Goal: Task Accomplishment & Management: Use online tool/utility

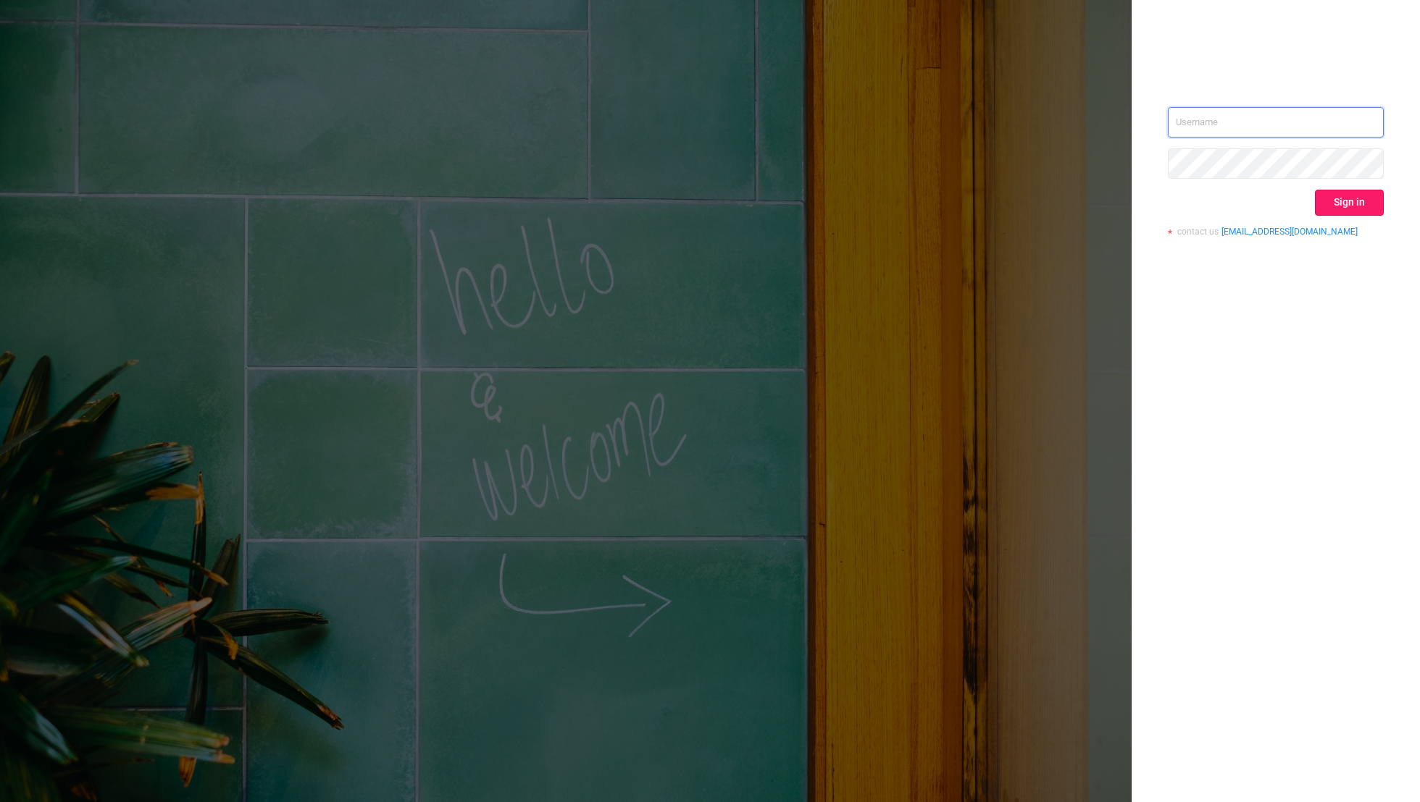
type input "[EMAIL_ADDRESS][DOMAIN_NAME]"
click at [1345, 197] on button "Sign in" at bounding box center [1349, 203] width 69 height 26
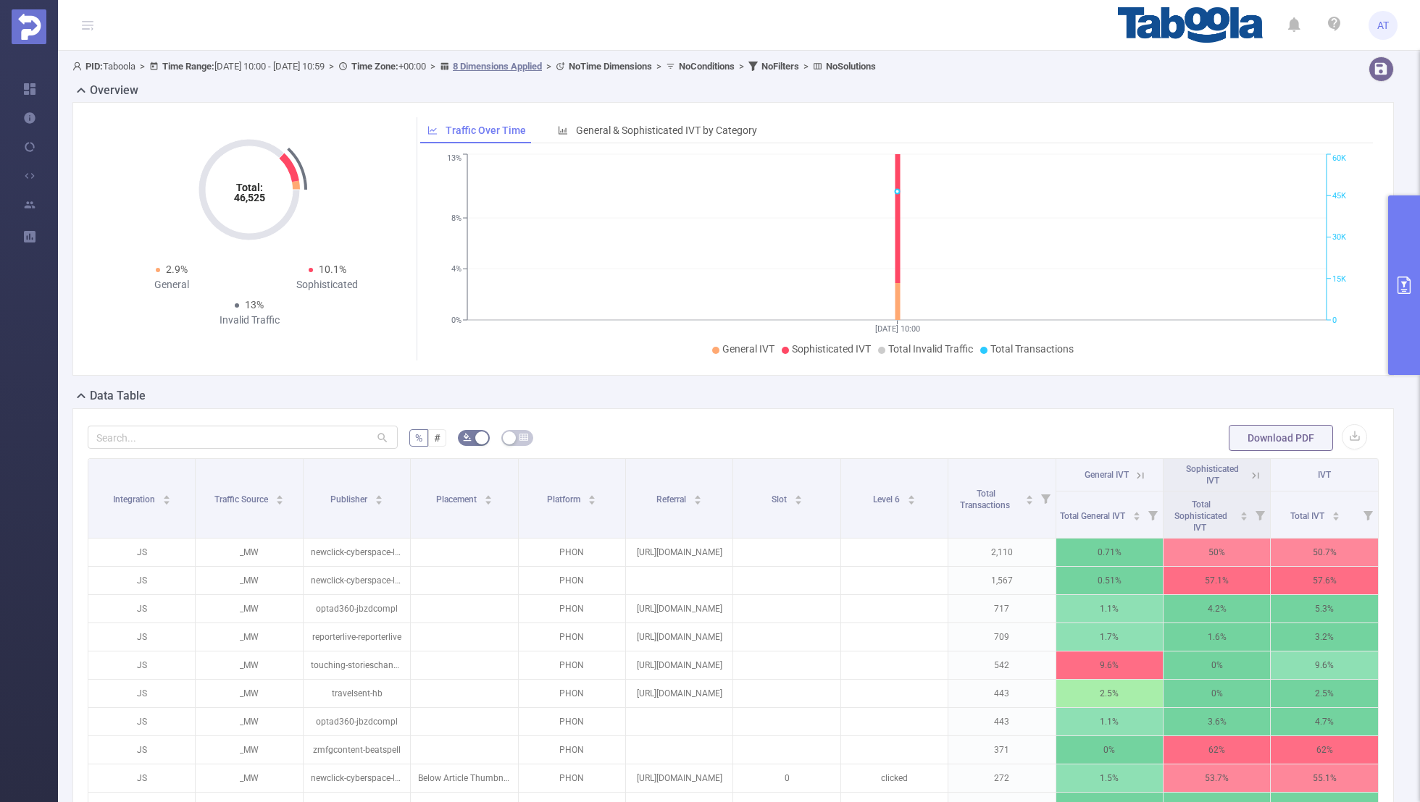
click at [1409, 293] on icon "primary" at bounding box center [1403, 285] width 13 height 17
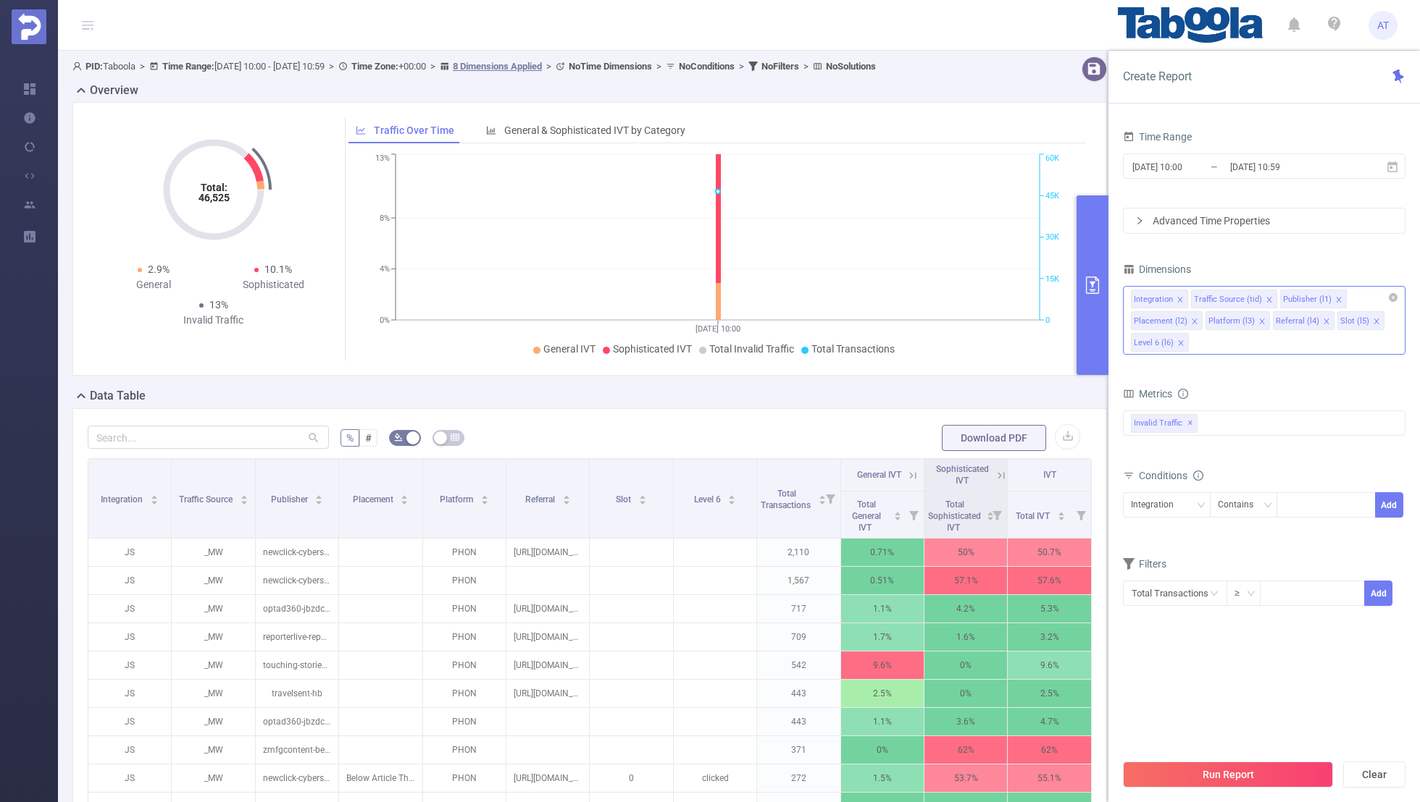
click at [1178, 298] on icon "icon: close" at bounding box center [1179, 299] width 5 height 5
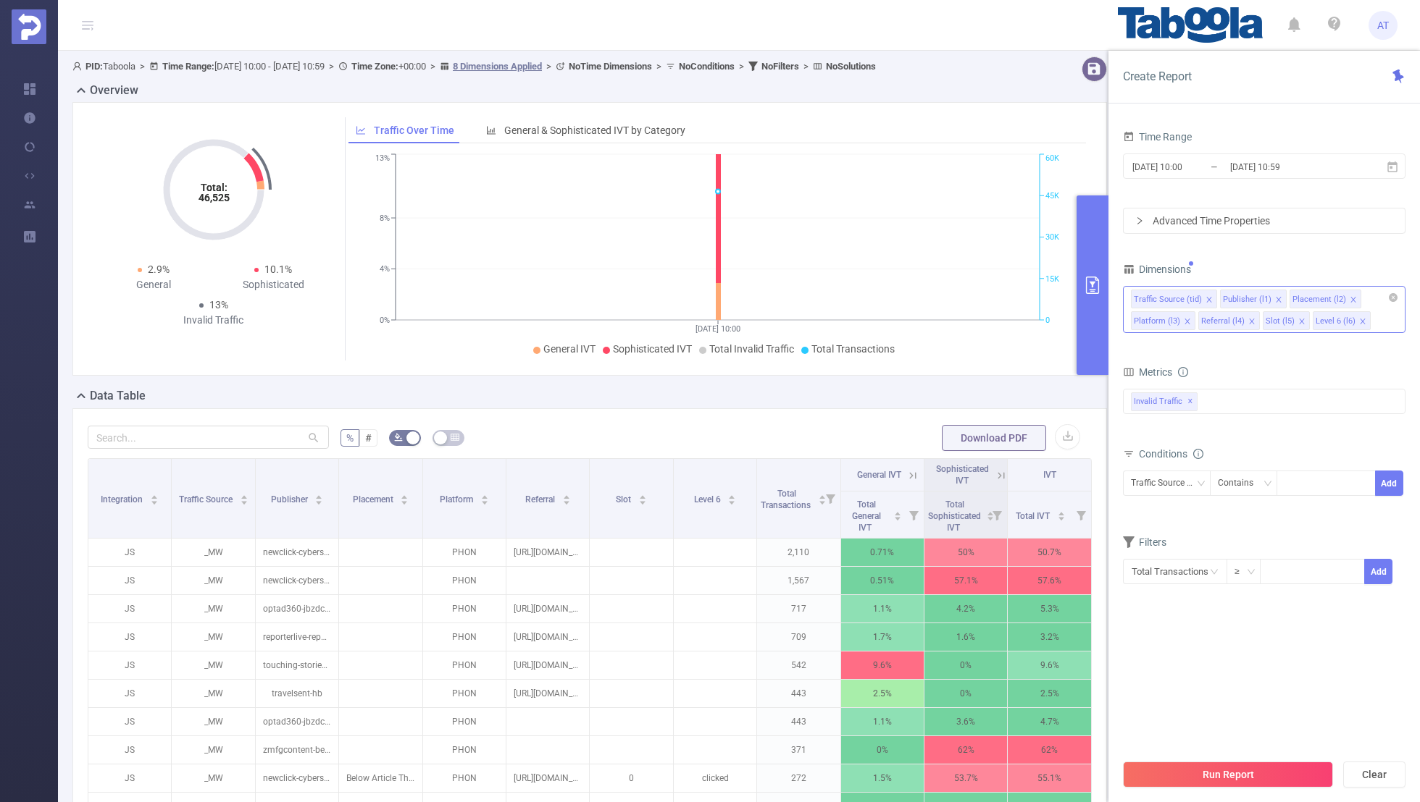
click at [1205, 296] on icon "icon: close" at bounding box center [1208, 299] width 7 height 7
click at [1260, 298] on icon "icon: close" at bounding box center [1263, 299] width 7 height 7
click at [1253, 296] on icon "icon: close" at bounding box center [1256, 299] width 7 height 7
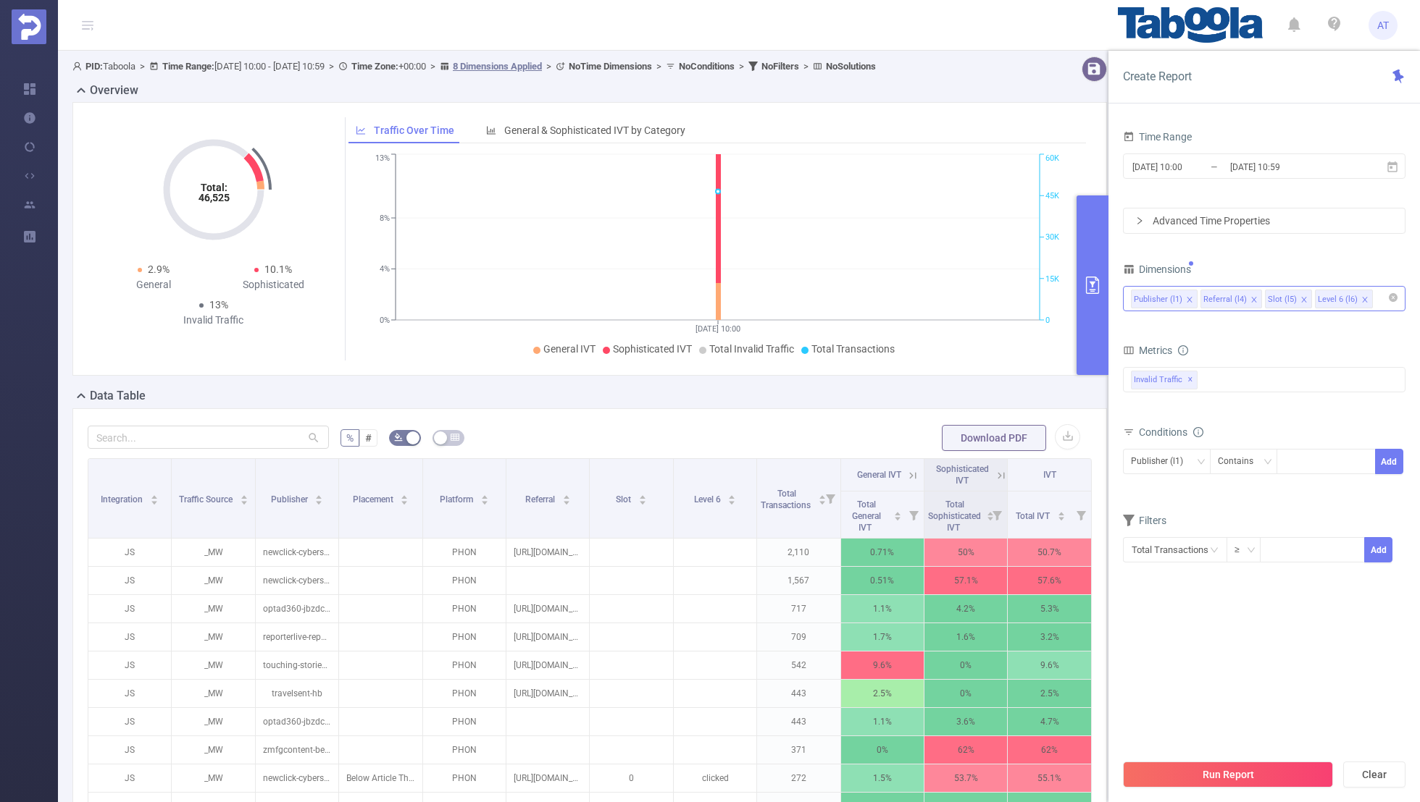
click at [1250, 296] on icon "icon: close" at bounding box center [1253, 299] width 7 height 7
click at [1236, 296] on icon "icon: close" at bounding box center [1239, 299] width 7 height 7
click at [1286, 238] on div "Time Range [DATE] 10:00 _ [DATE] 10:59 Advanced Time Properties Dimensions Publ…" at bounding box center [1264, 354] width 282 height 455
click at [1325, 456] on div at bounding box center [1325, 462] width 83 height 24
paste input "postmedia-calgaryherald"
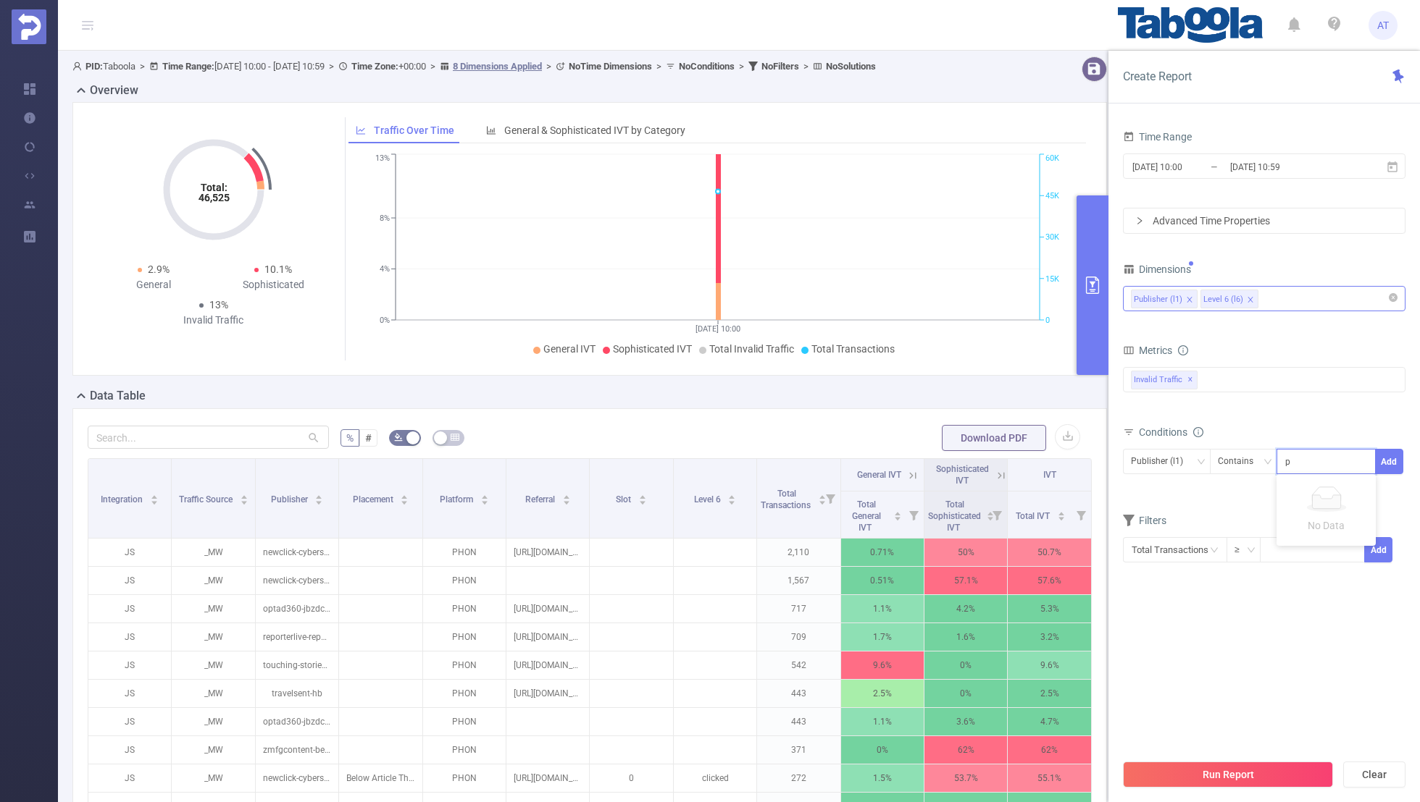
scroll to position [0, 13]
type input "postmedia-calgaryherald"
click at [1394, 464] on button "Add" at bounding box center [1389, 461] width 28 height 25
click at [1245, 519] on form "Dimensions Publisher (l1) Level 6 (l6) Metrics bp_total bp_adult bp_arms bp_cri…" at bounding box center [1264, 432] width 282 height 347
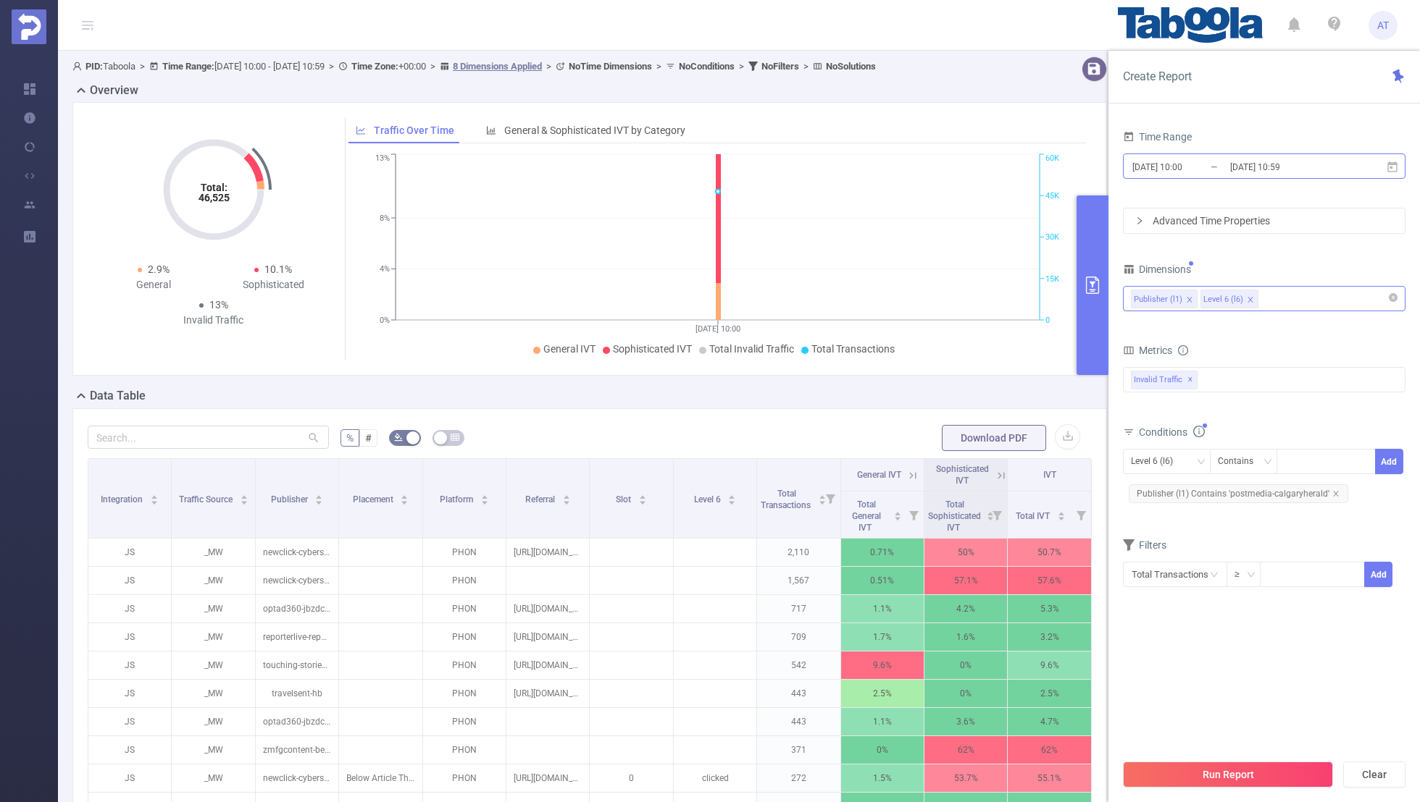
click at [1201, 167] on input "[DATE] 10:00" at bounding box center [1189, 167] width 117 height 20
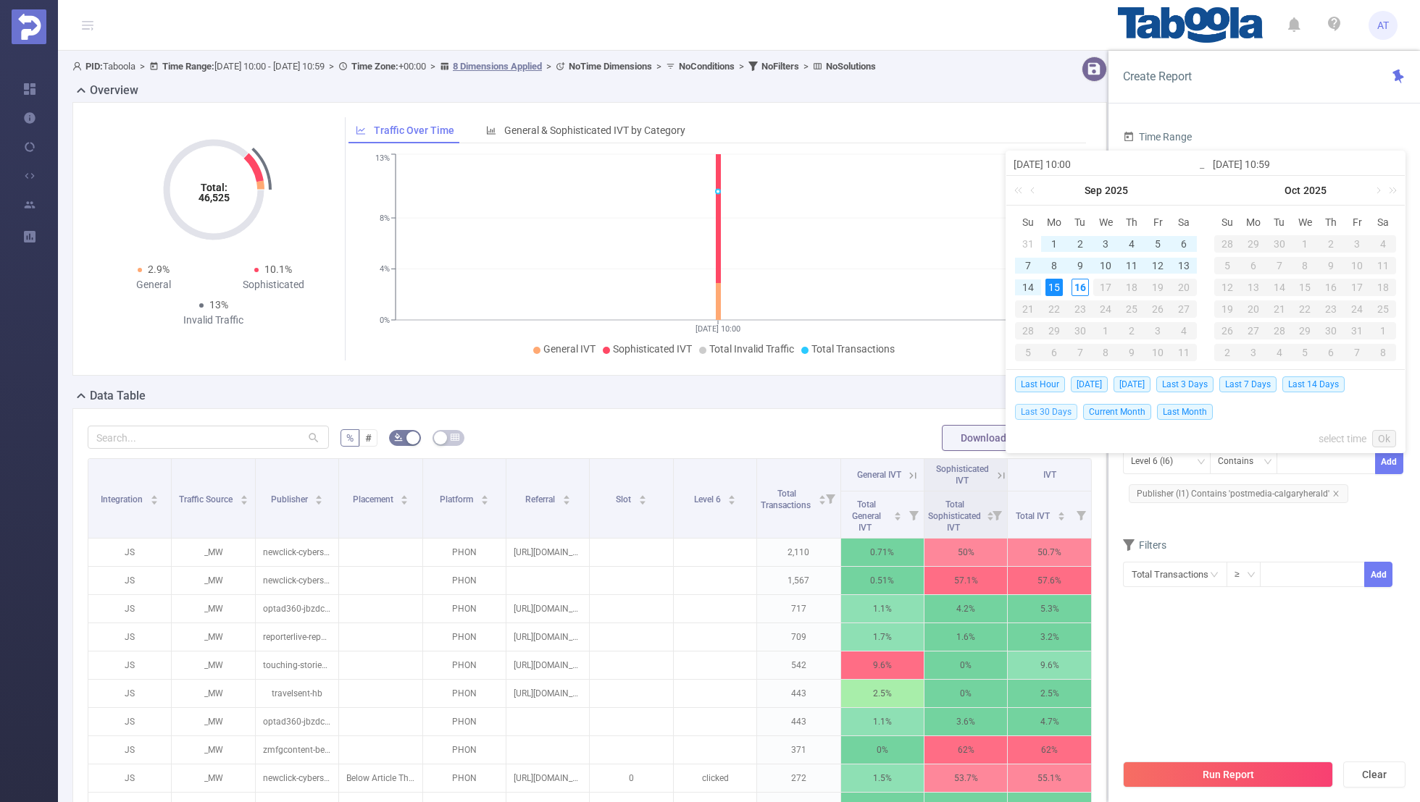
click at [1052, 409] on span "Last 30 Days" at bounding box center [1046, 412] width 62 height 16
type input "[DATE] 00:00"
type input "[DATE] 23:59"
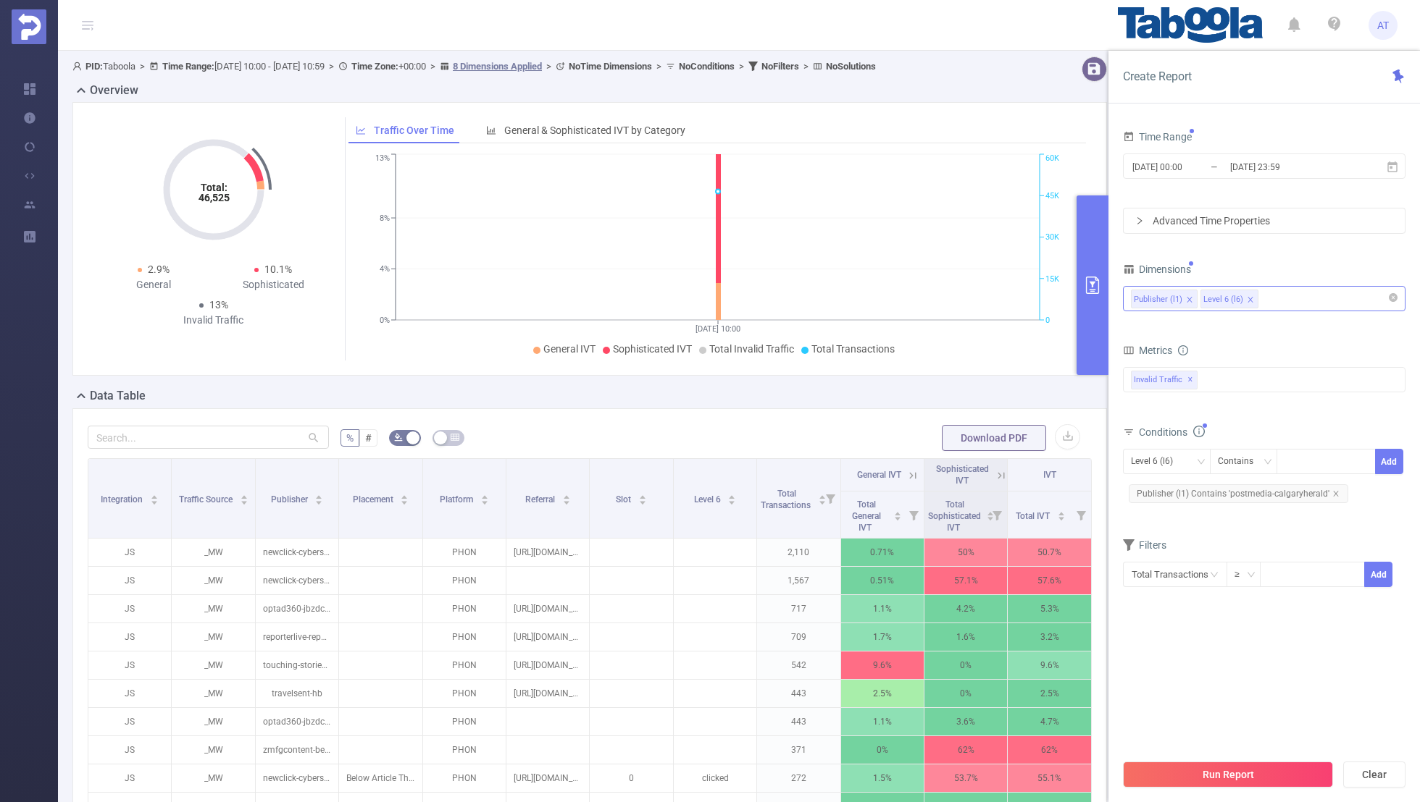
click at [1170, 620] on div "Time Range [DATE] 00:00 _ [DATE] 23:59 Advanced Time Properties Dimensions Publ…" at bounding box center [1264, 375] width 282 height 497
click at [1185, 771] on button "Run Report" at bounding box center [1228, 775] width 210 height 26
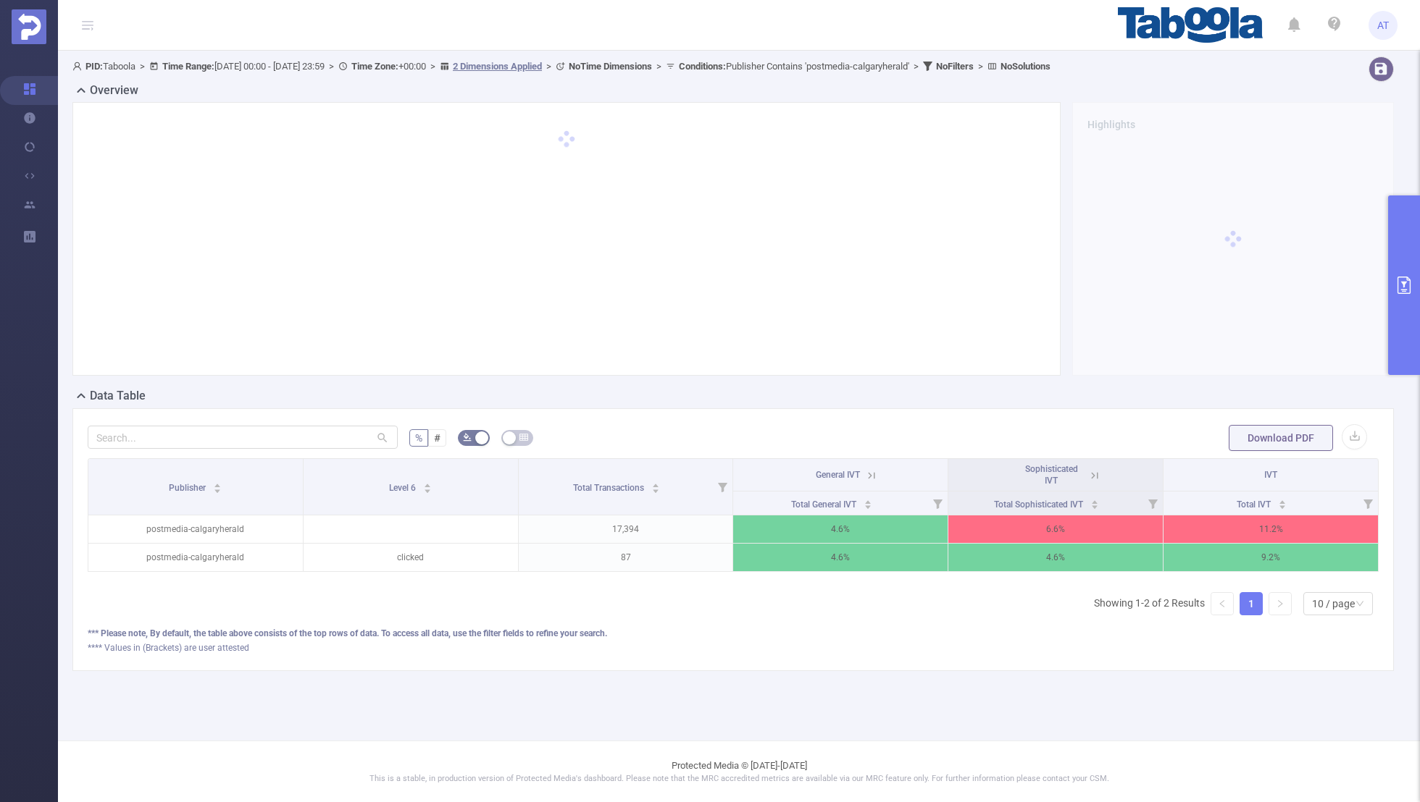
click at [1404, 284] on icon "primary" at bounding box center [1403, 285] width 13 height 17
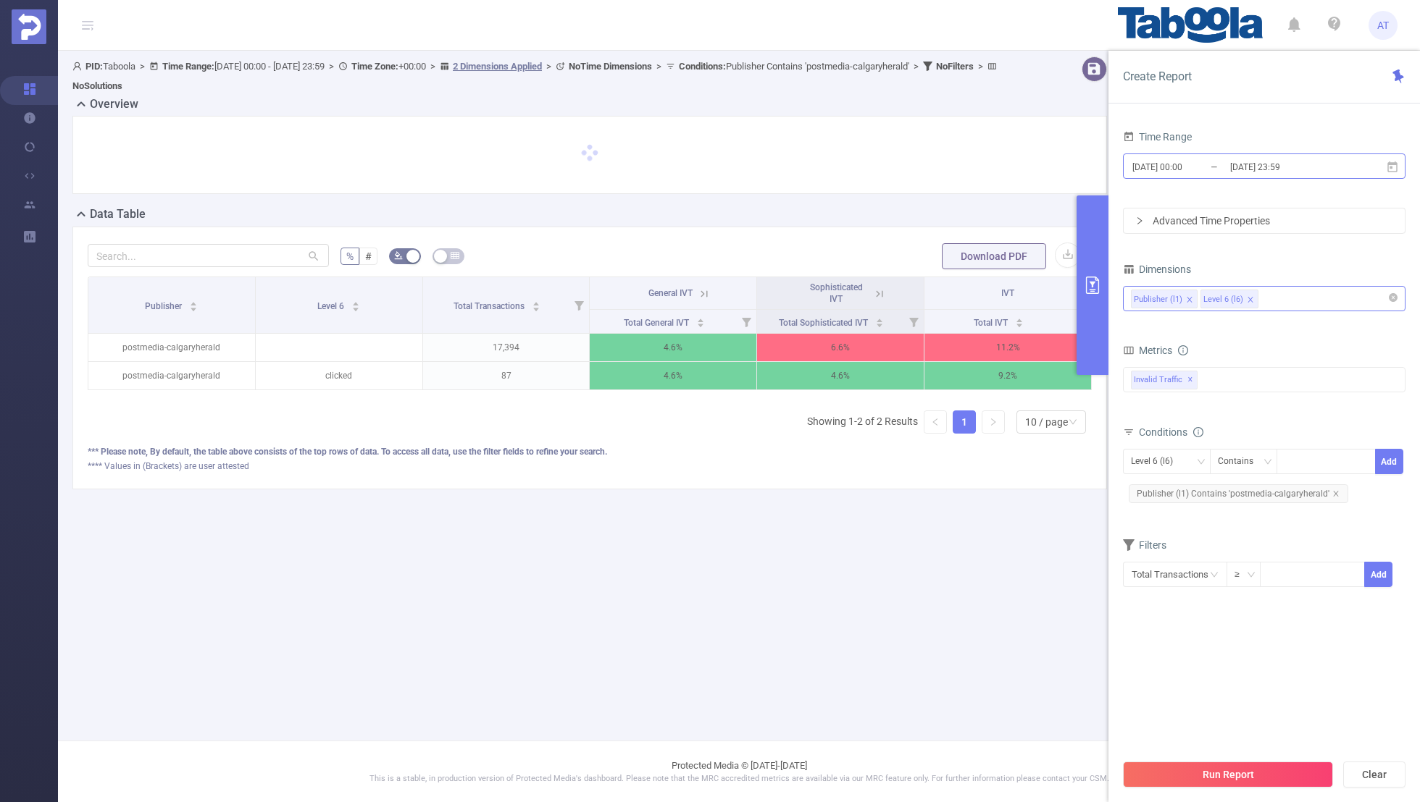
click at [1218, 166] on input "[DATE] 00:00" at bounding box center [1189, 167] width 117 height 20
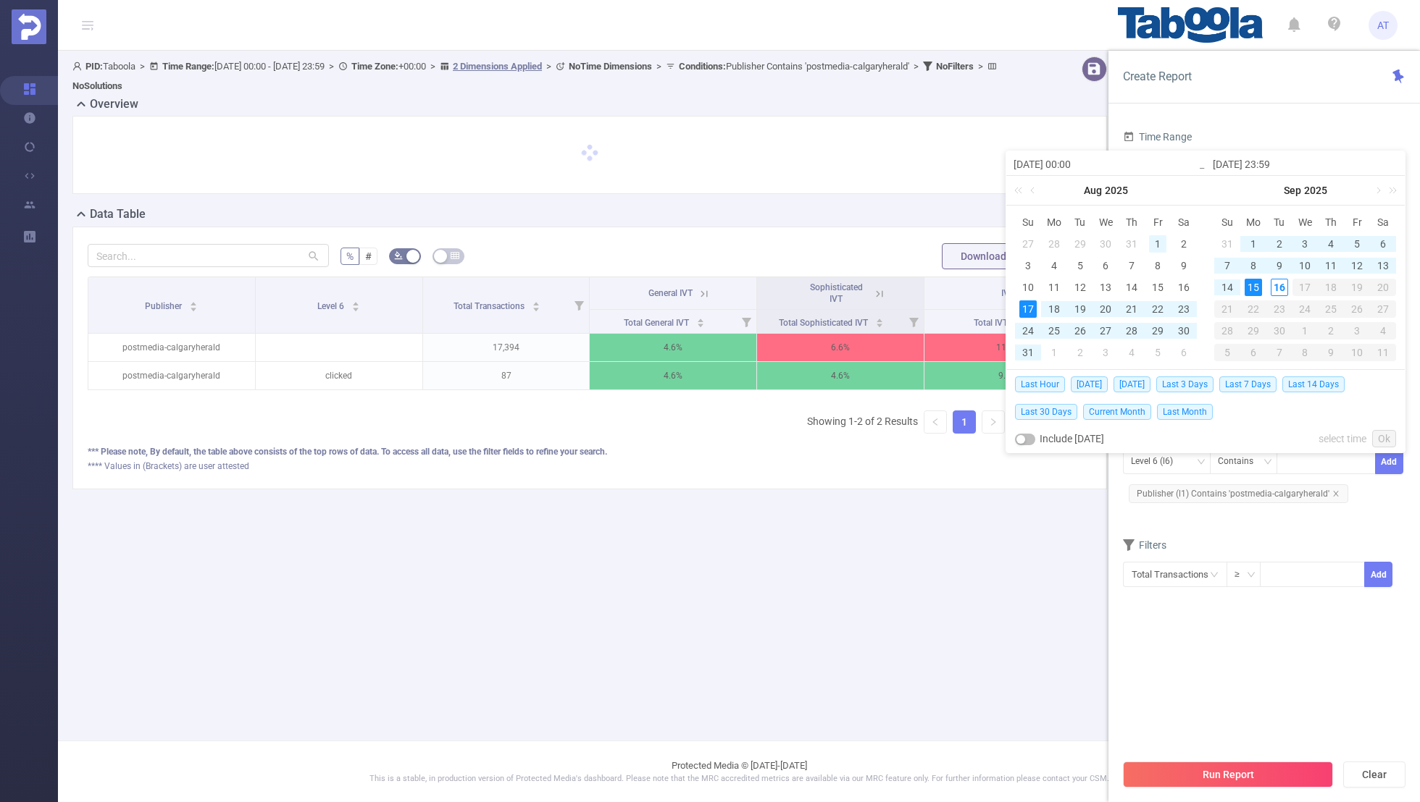
click at [1158, 242] on div "1" at bounding box center [1157, 243] width 17 height 17
click at [1384, 440] on link "Ok" at bounding box center [1384, 438] width 24 height 17
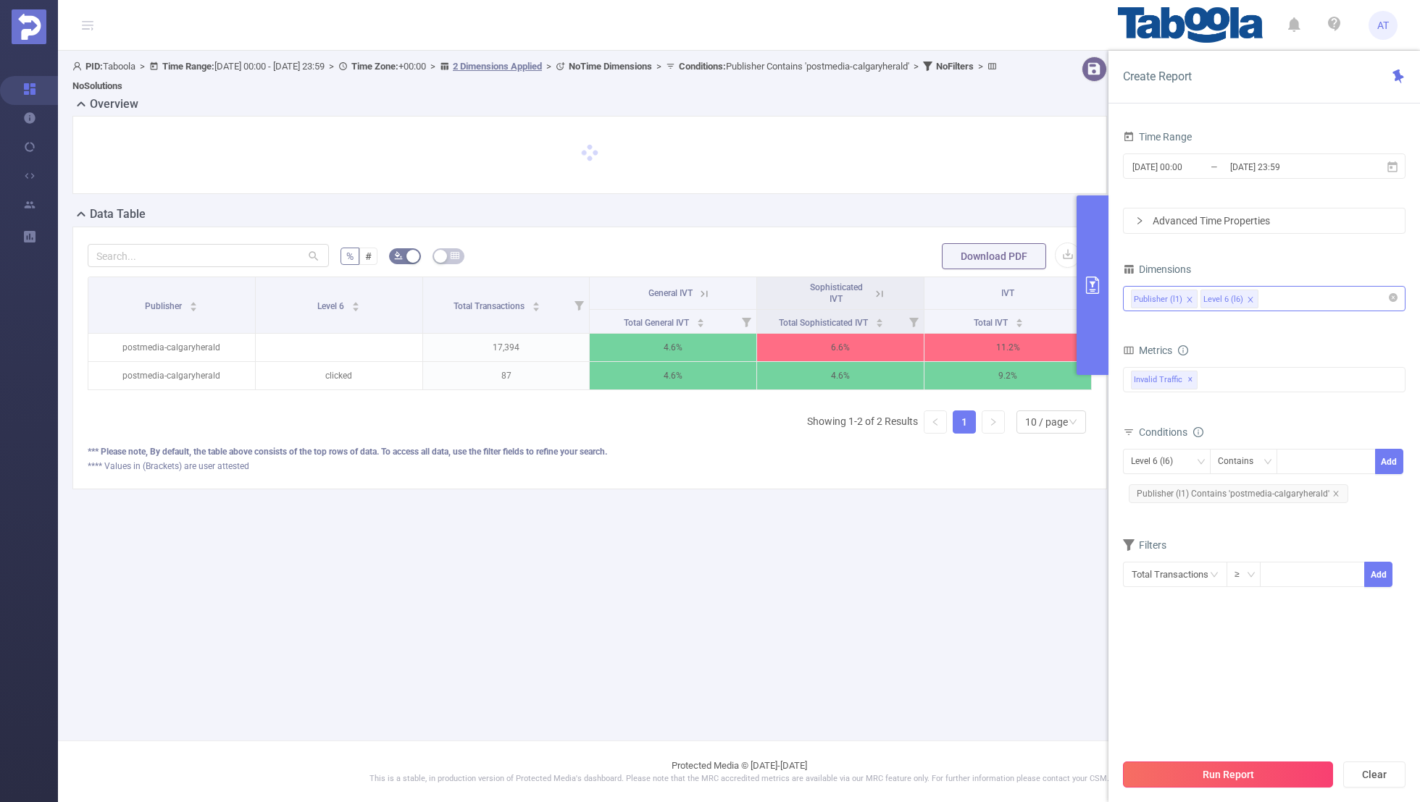
click at [1249, 770] on button "Run Report" at bounding box center [1228, 775] width 210 height 26
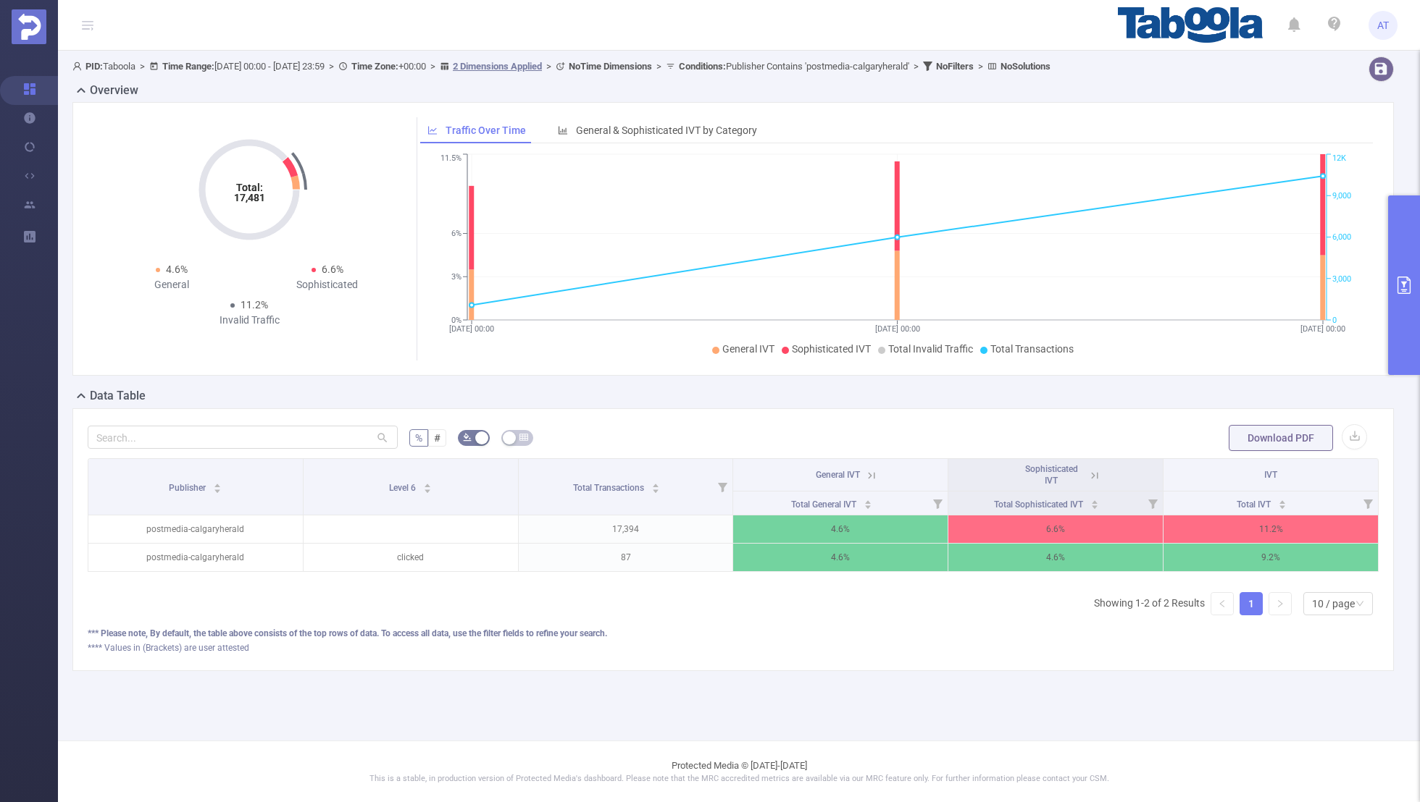
click at [877, 477] on icon at bounding box center [871, 475] width 13 height 13
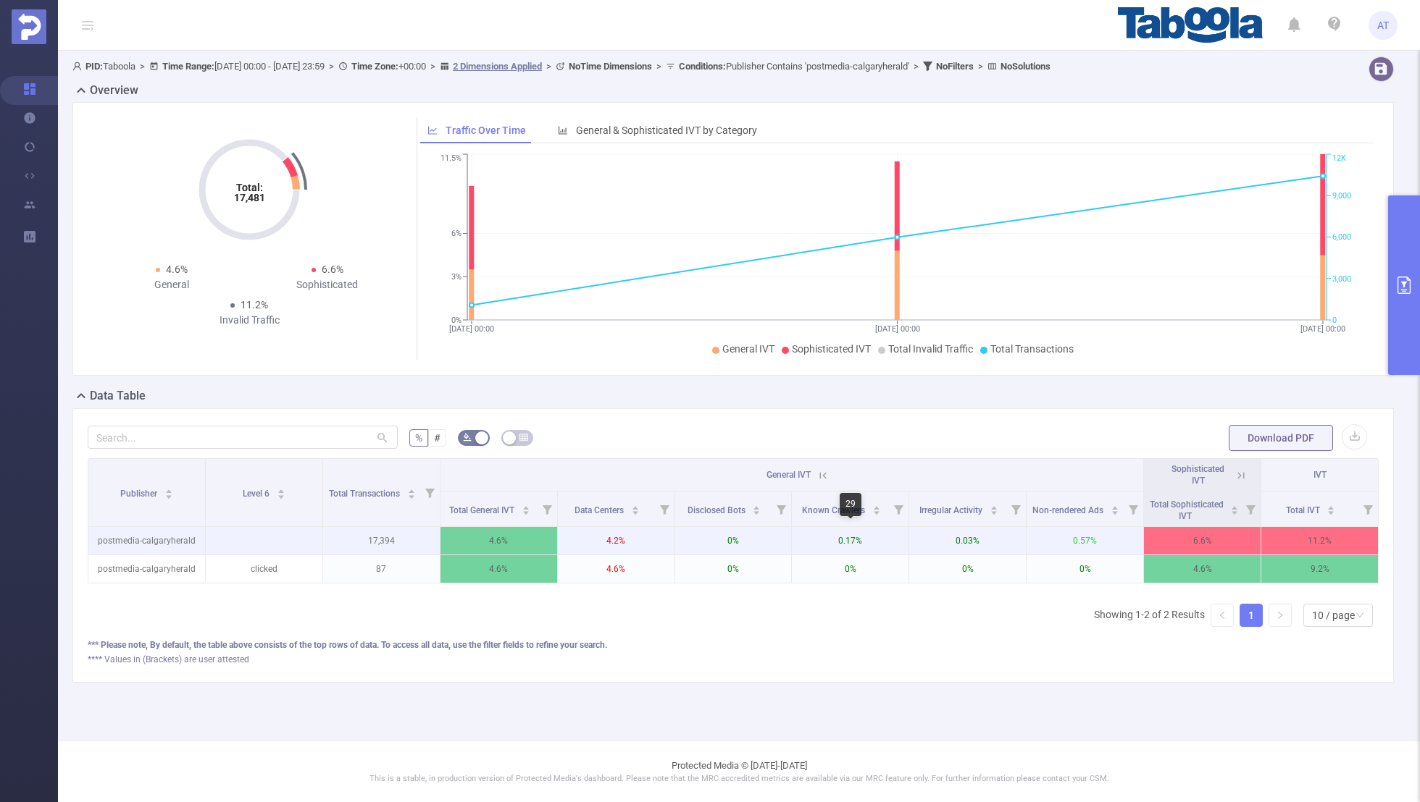
scroll to position [0, 3]
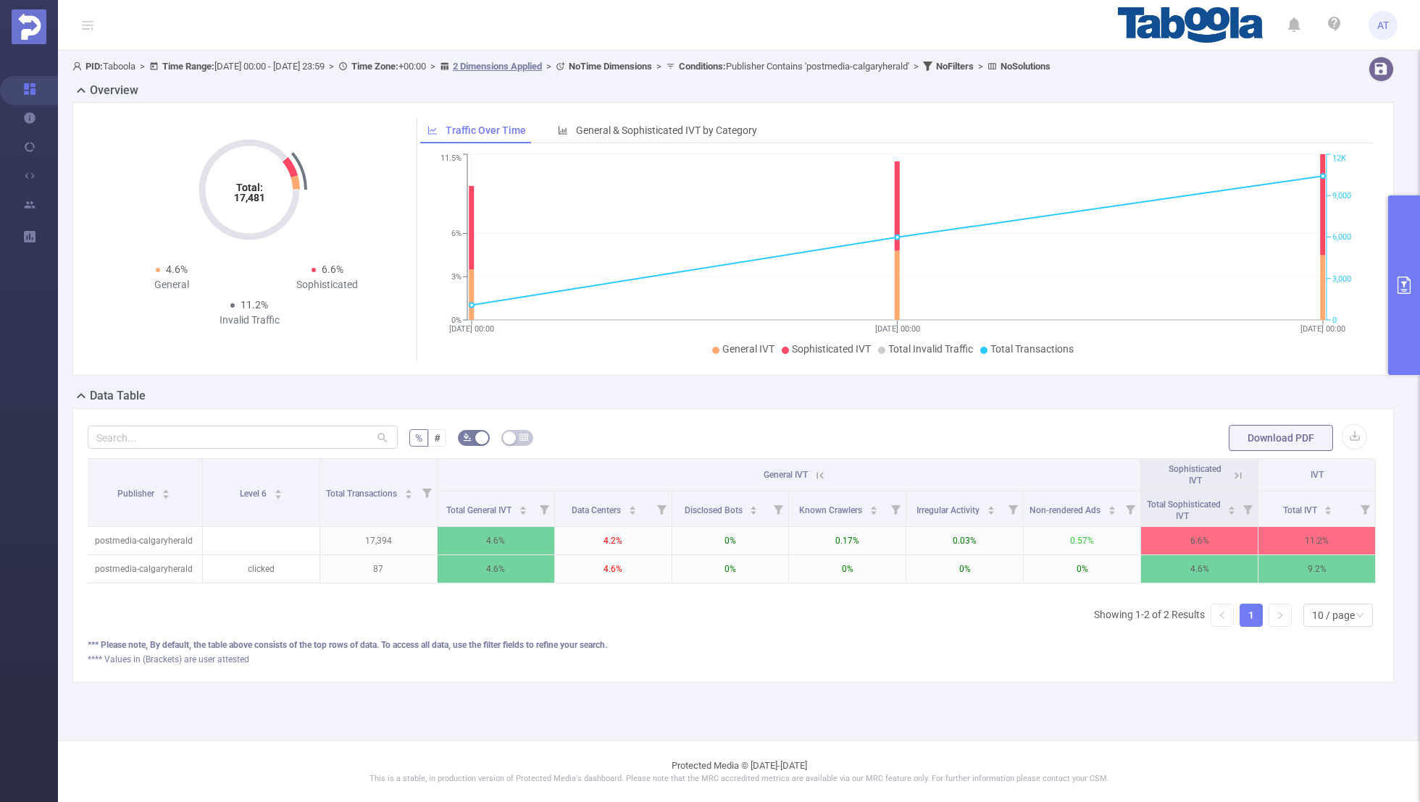
click at [1238, 473] on icon at bounding box center [1237, 475] width 13 height 13
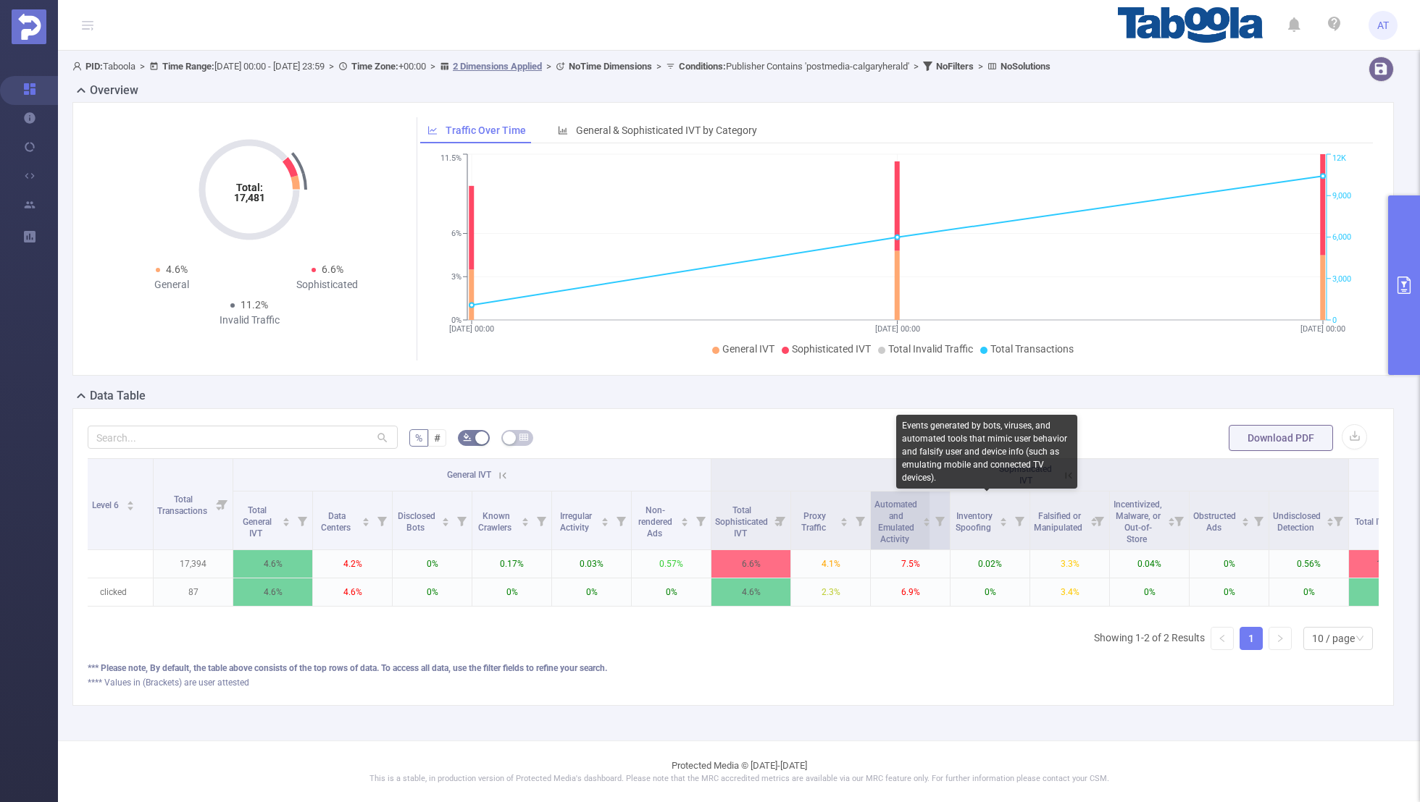
scroll to position [0, 146]
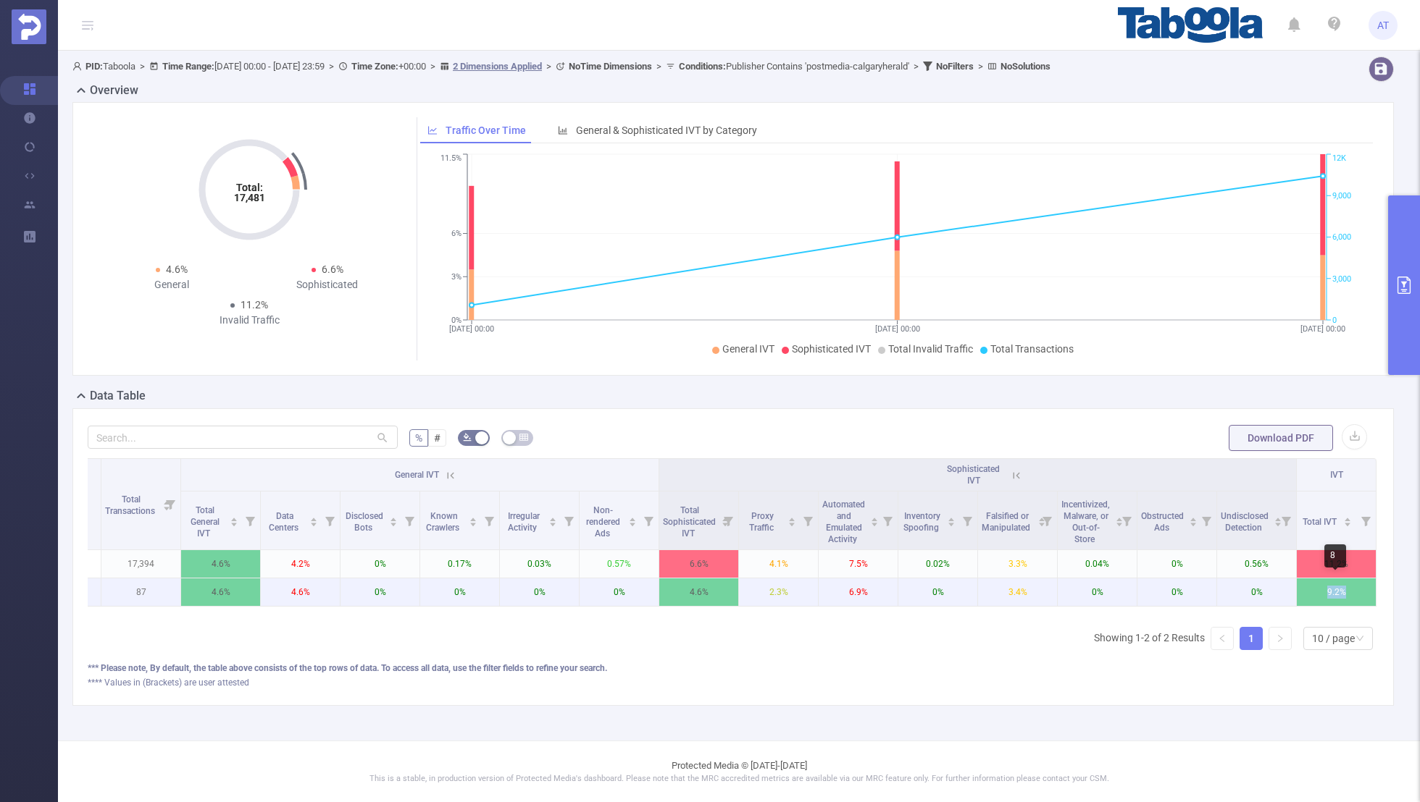
drag, startPoint x: 1353, startPoint y: 594, endPoint x: 1310, endPoint y: 594, distance: 42.7
click at [1310, 594] on p "9.2%" at bounding box center [1335, 593] width 79 height 28
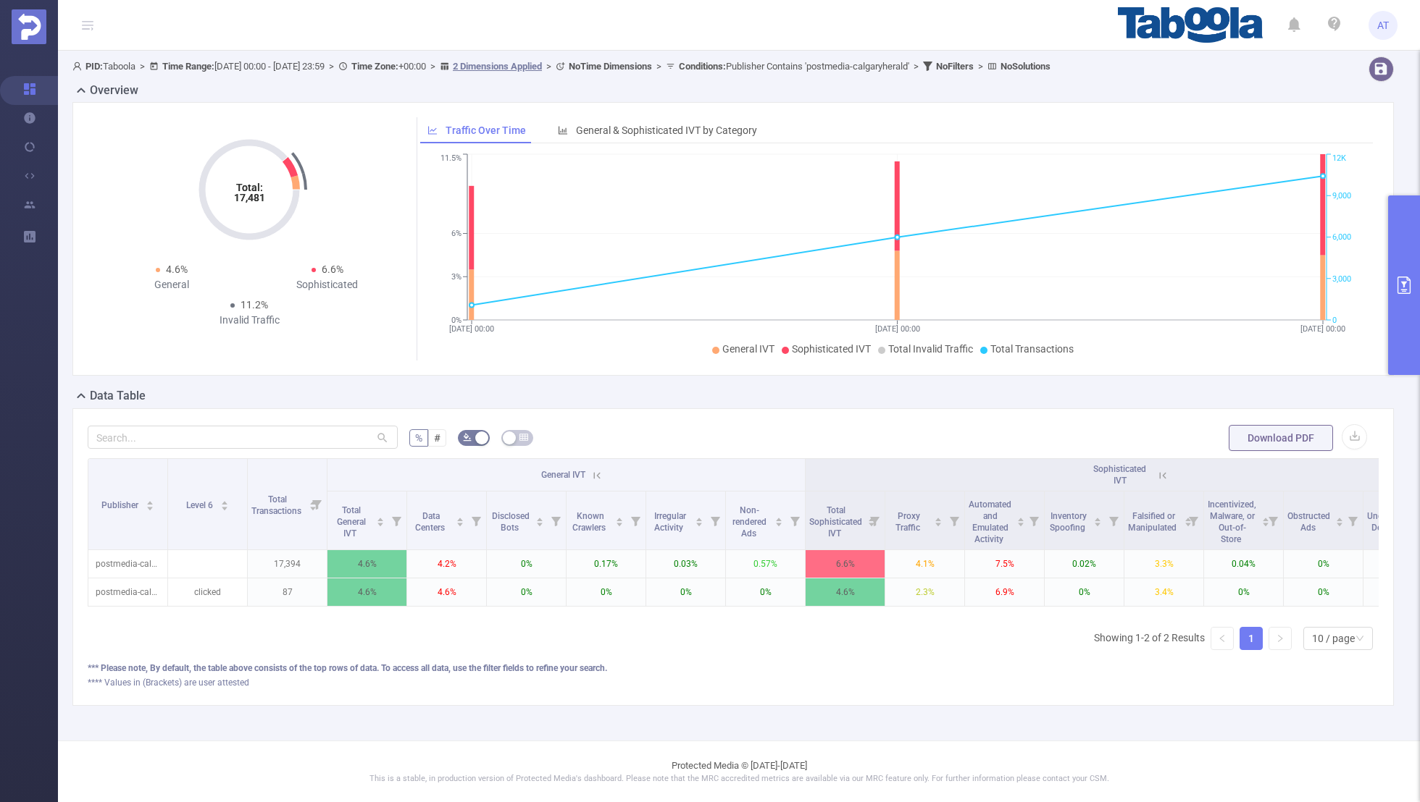
click at [1412, 291] on button "primary" at bounding box center [1404, 286] width 32 height 180
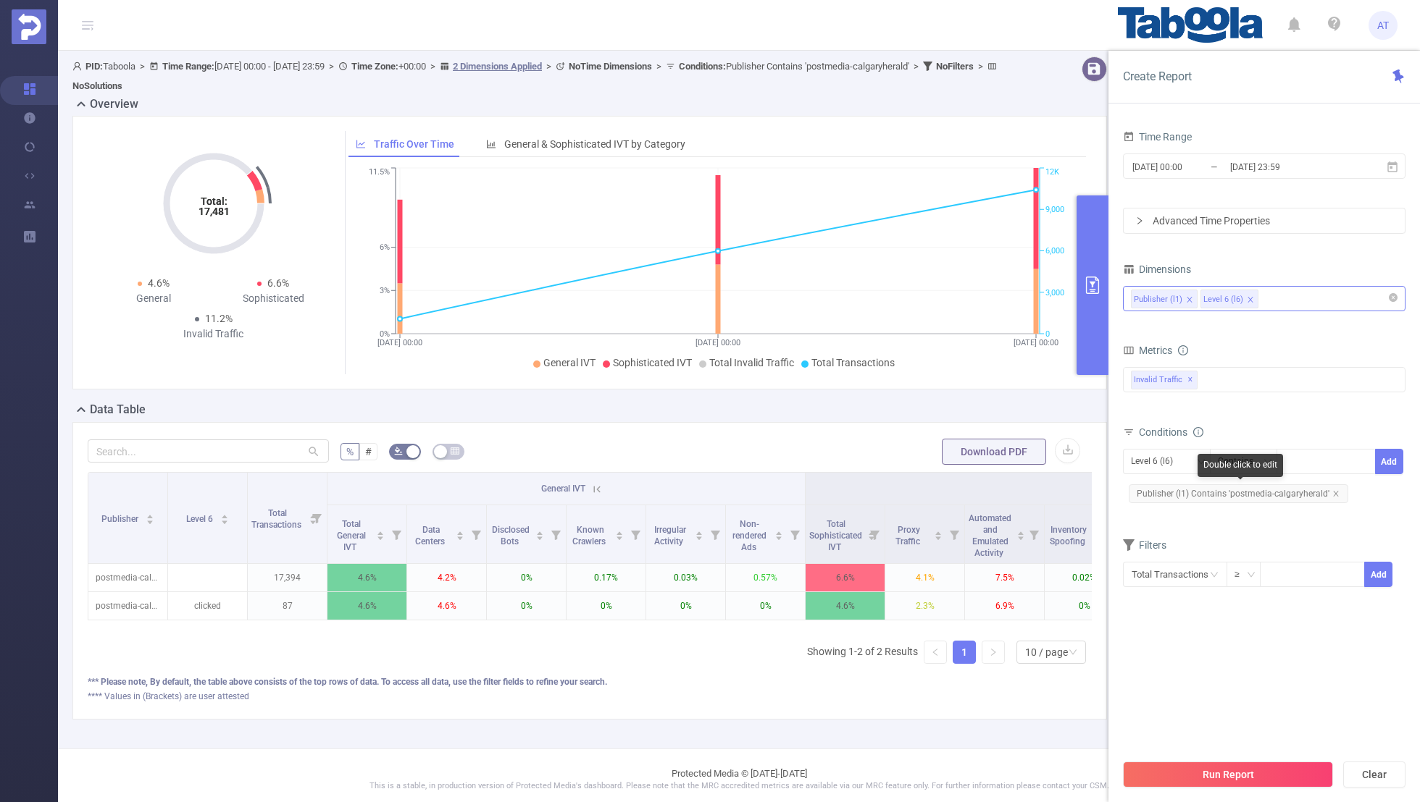
click at [1331, 487] on span "Publisher (l1) Contains 'postmedia-calgaryherald'" at bounding box center [1237, 494] width 219 height 19
click at [1157, 464] on div "Level 6 (l6)" at bounding box center [1157, 462] width 52 height 24
click at [1157, 482] on li "Publisher (l1)" at bounding box center [1167, 489] width 88 height 23
click at [1333, 491] on icon "icon: close" at bounding box center [1335, 493] width 5 height 5
click at [1313, 464] on div at bounding box center [1325, 462] width 83 height 24
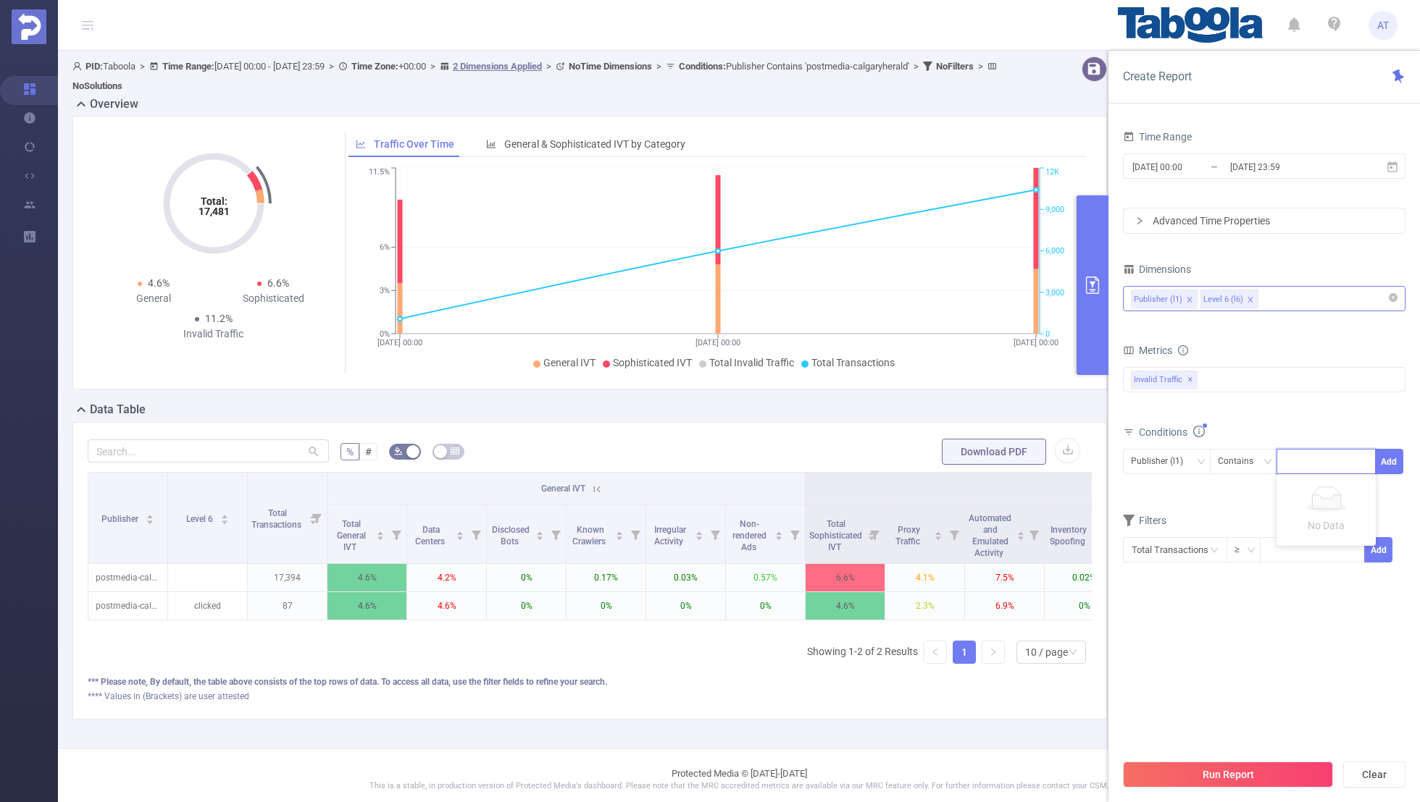
paste input "postmedia-edmontonjournal"
type input "postmedia-edmontonjournal"
click at [1389, 456] on button "Add" at bounding box center [1389, 461] width 28 height 25
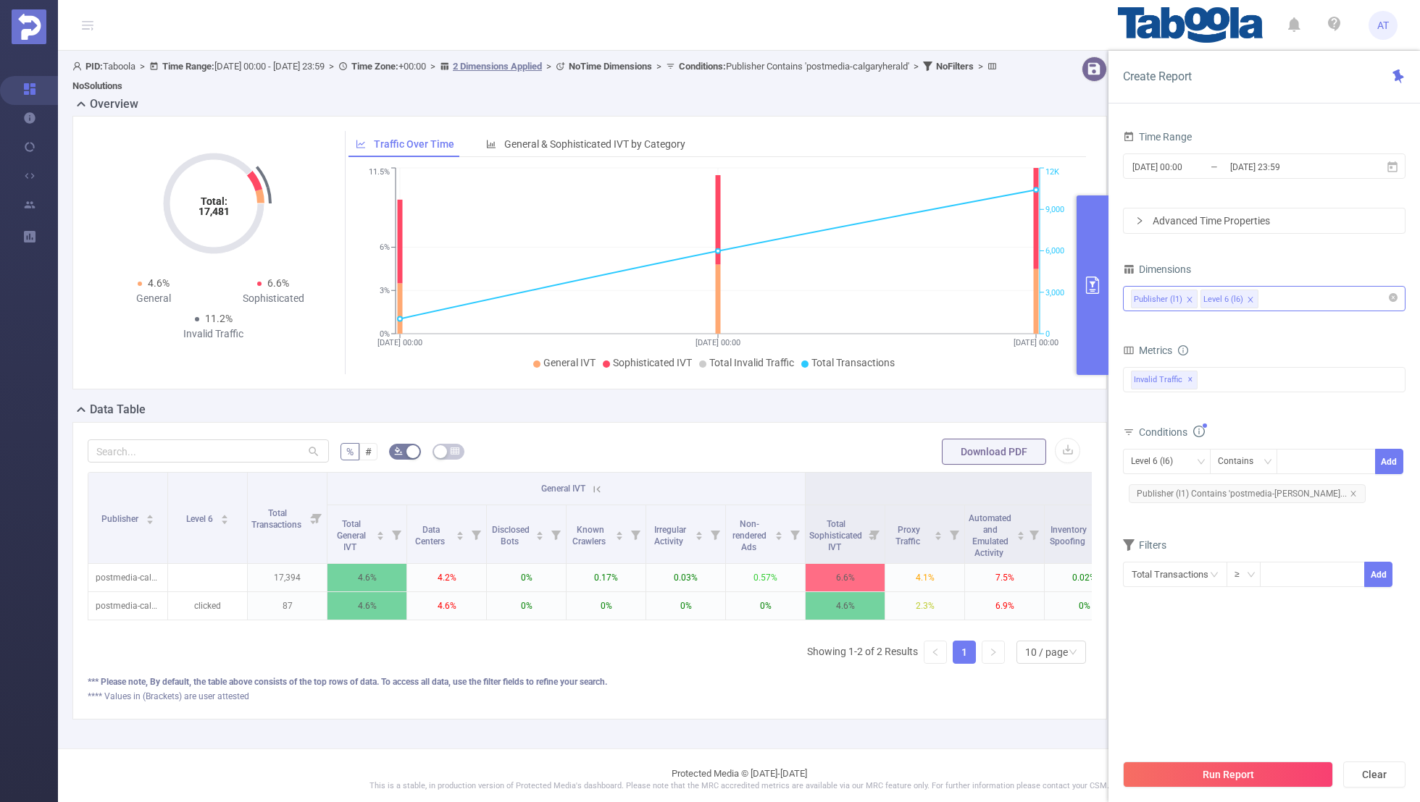
click at [1244, 524] on form "Dimensions Publisher (l1) Level 6 (l6) Metrics bp_total bp_adult bp_arms bp_cri…" at bounding box center [1264, 432] width 282 height 347
click at [1175, 162] on input "[DATE] 00:00" at bounding box center [1189, 167] width 117 height 20
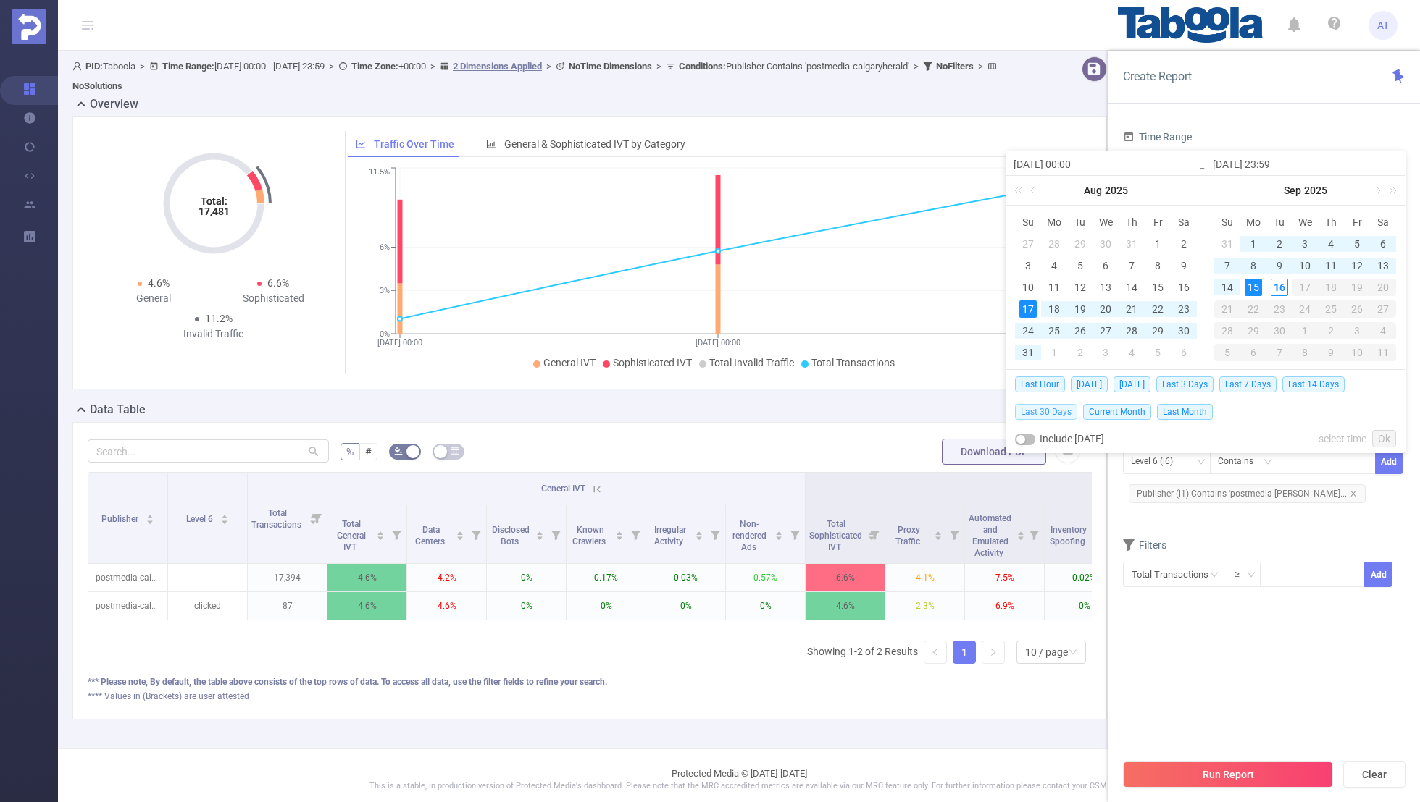
click at [1041, 408] on span "Last 30 Days" at bounding box center [1046, 412] width 62 height 16
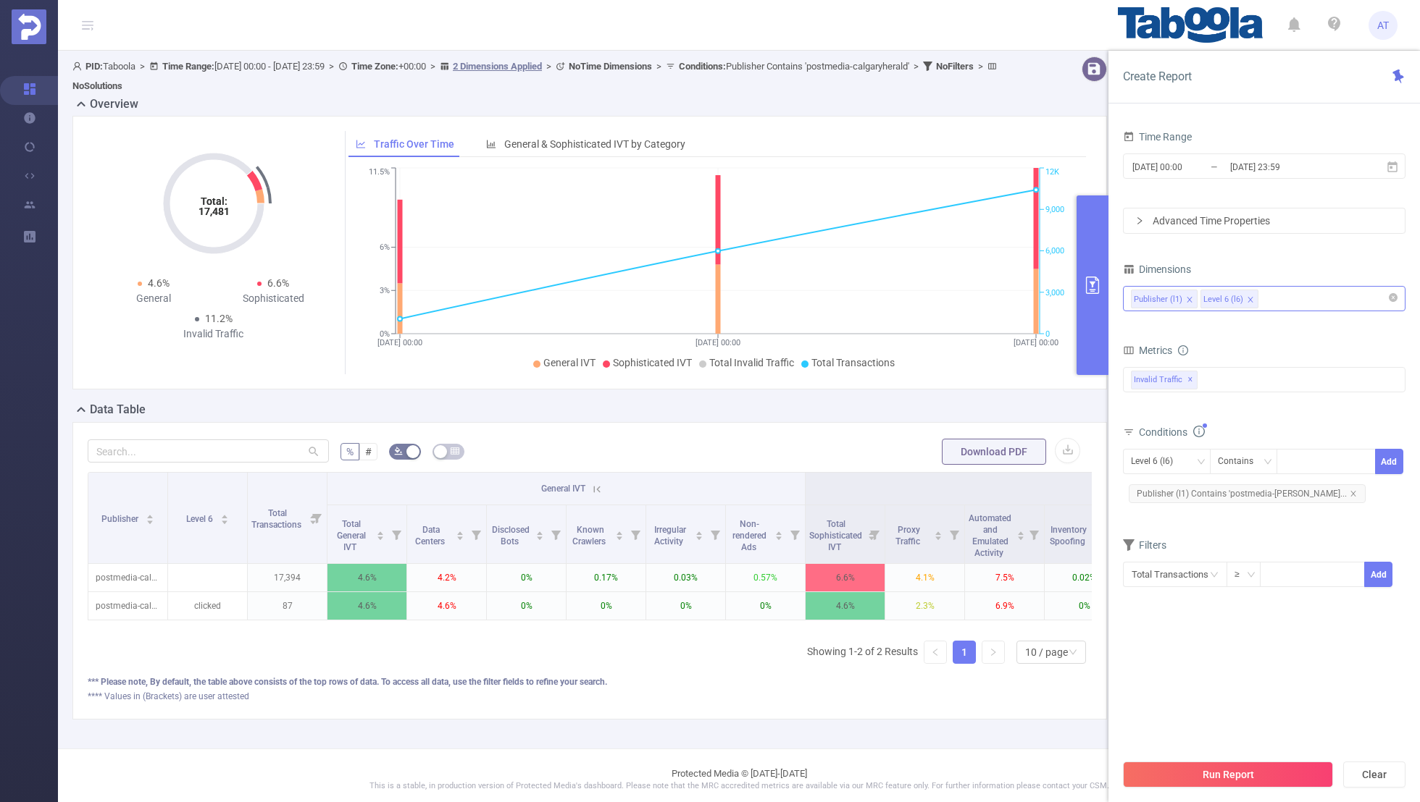
click at [1272, 659] on section "Time Range [DATE] 00:00 _ [DATE] 23:59 Advanced Time Properties Dimensions Publ…" at bounding box center [1264, 439] width 282 height 625
click at [1212, 771] on button "Run Report" at bounding box center [1228, 775] width 210 height 26
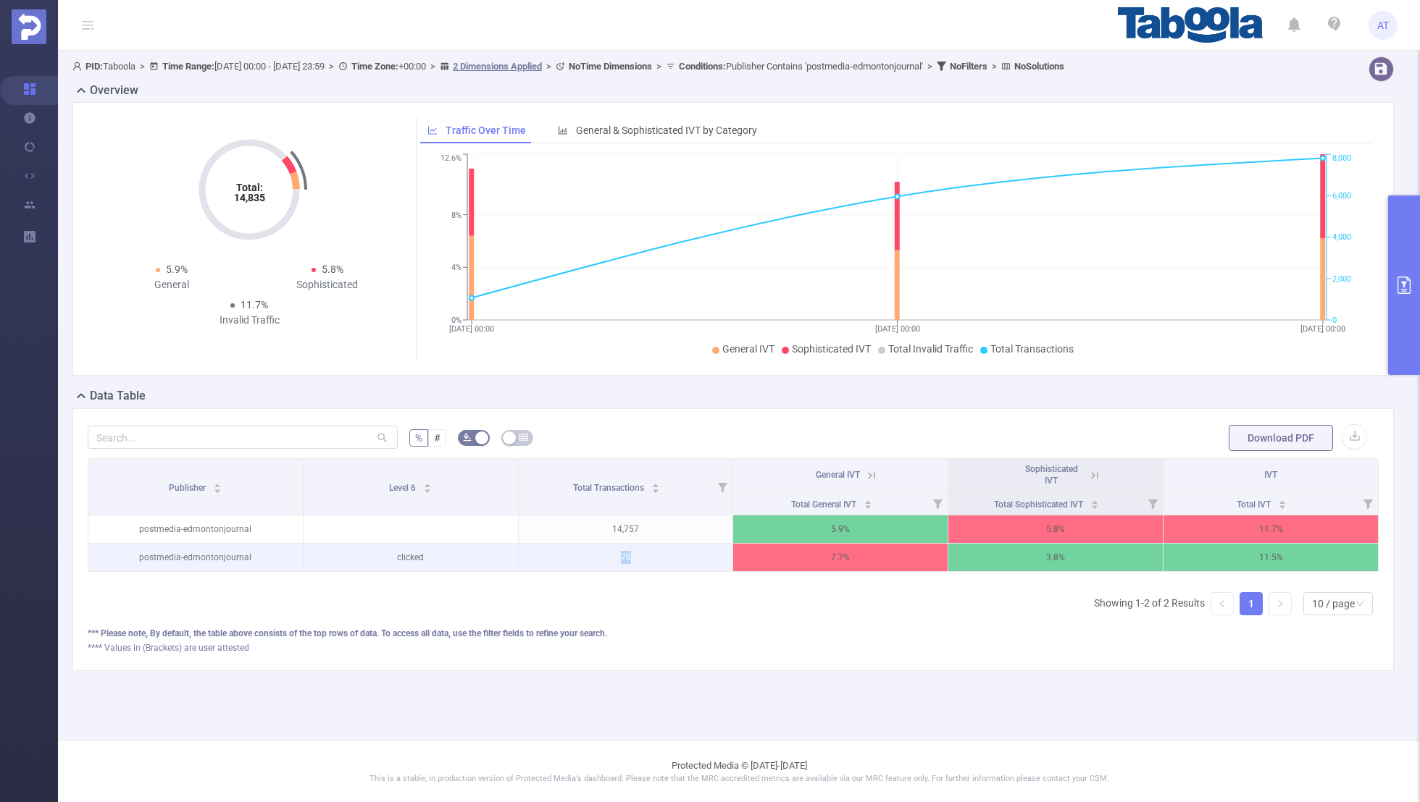
drag, startPoint x: 648, startPoint y: 552, endPoint x: 575, endPoint y: 552, distance: 72.4
click at [575, 552] on p "78" at bounding box center [626, 558] width 214 height 28
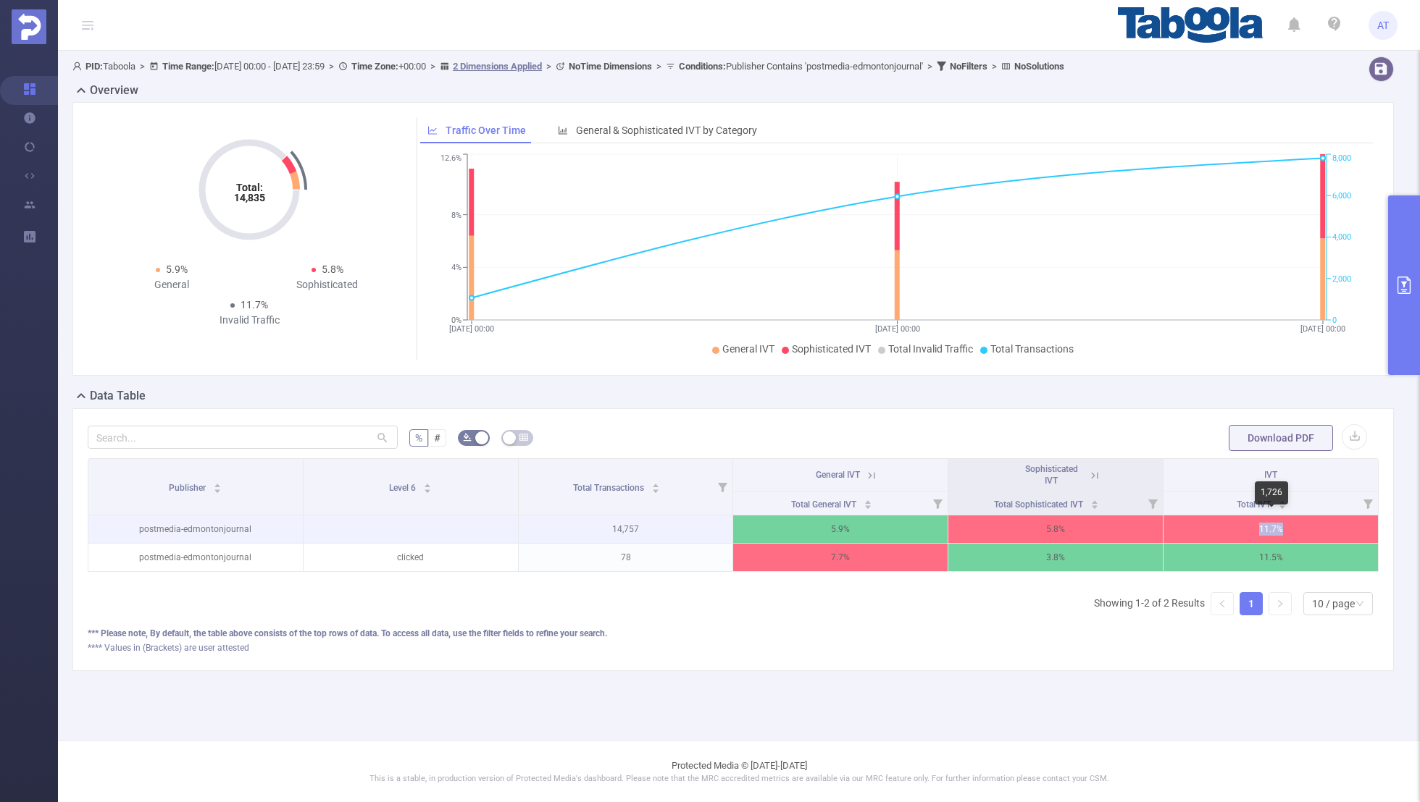
drag, startPoint x: 1303, startPoint y: 527, endPoint x: 1111, endPoint y: 527, distance: 191.9
click at [1111, 527] on tr "postmedia-edmontonjournal 14,757 5.9% 5.8% 11.7%" at bounding box center [733, 530] width 1290 height 28
click at [1102, 472] on th "Sophisticated IVT" at bounding box center [1055, 475] width 215 height 33
click at [1097, 469] on icon at bounding box center [1094, 475] width 13 height 13
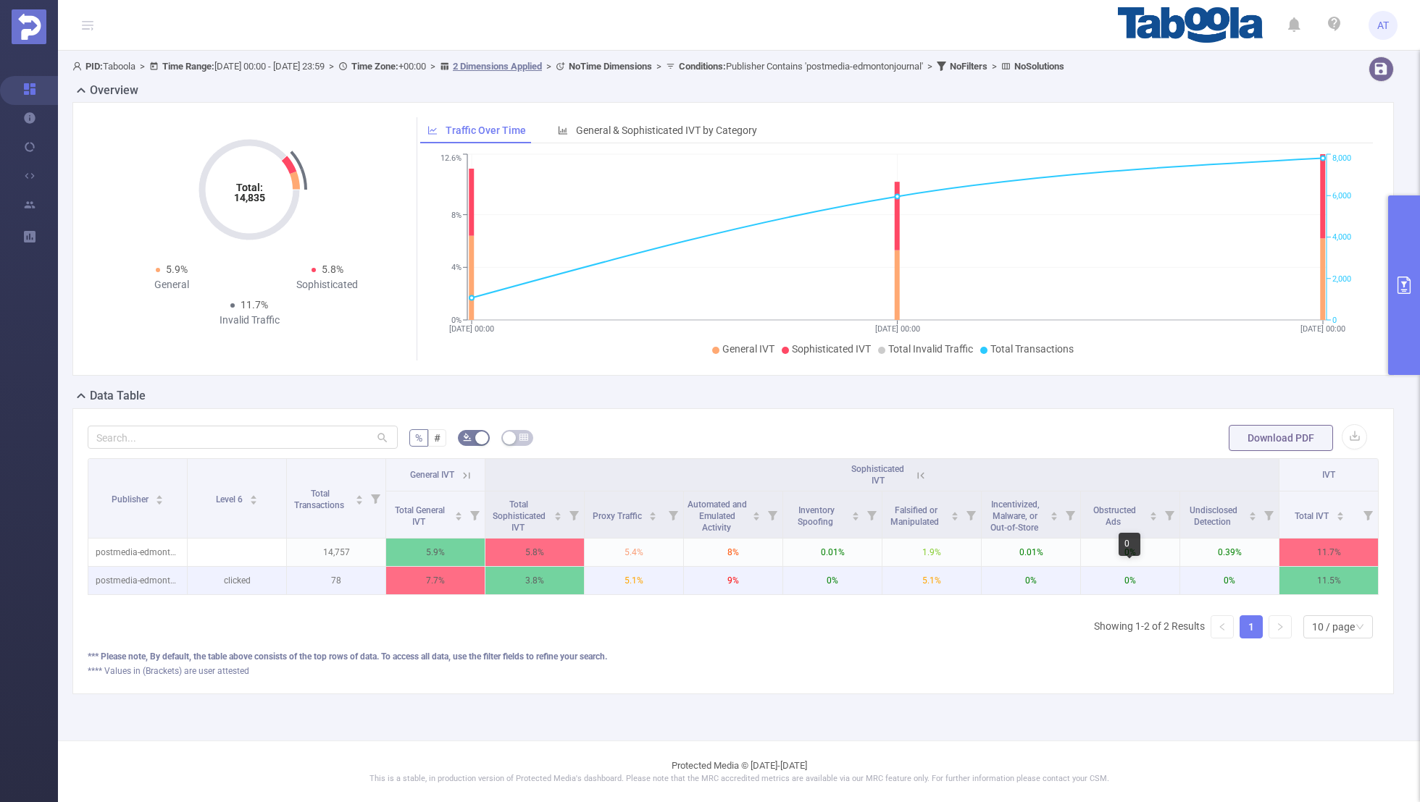
scroll to position [0, 3]
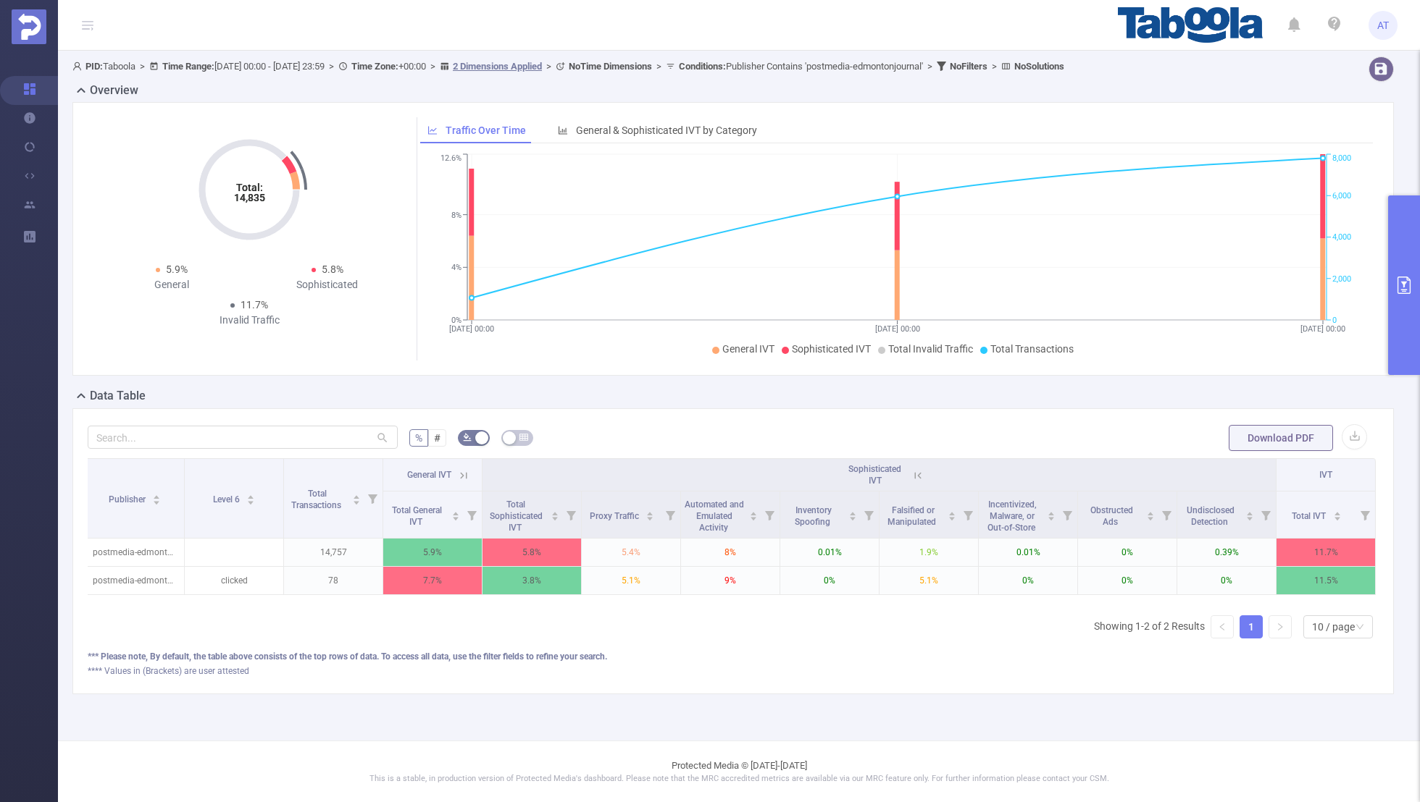
click at [1404, 283] on icon "primary" at bounding box center [1403, 285] width 13 height 17
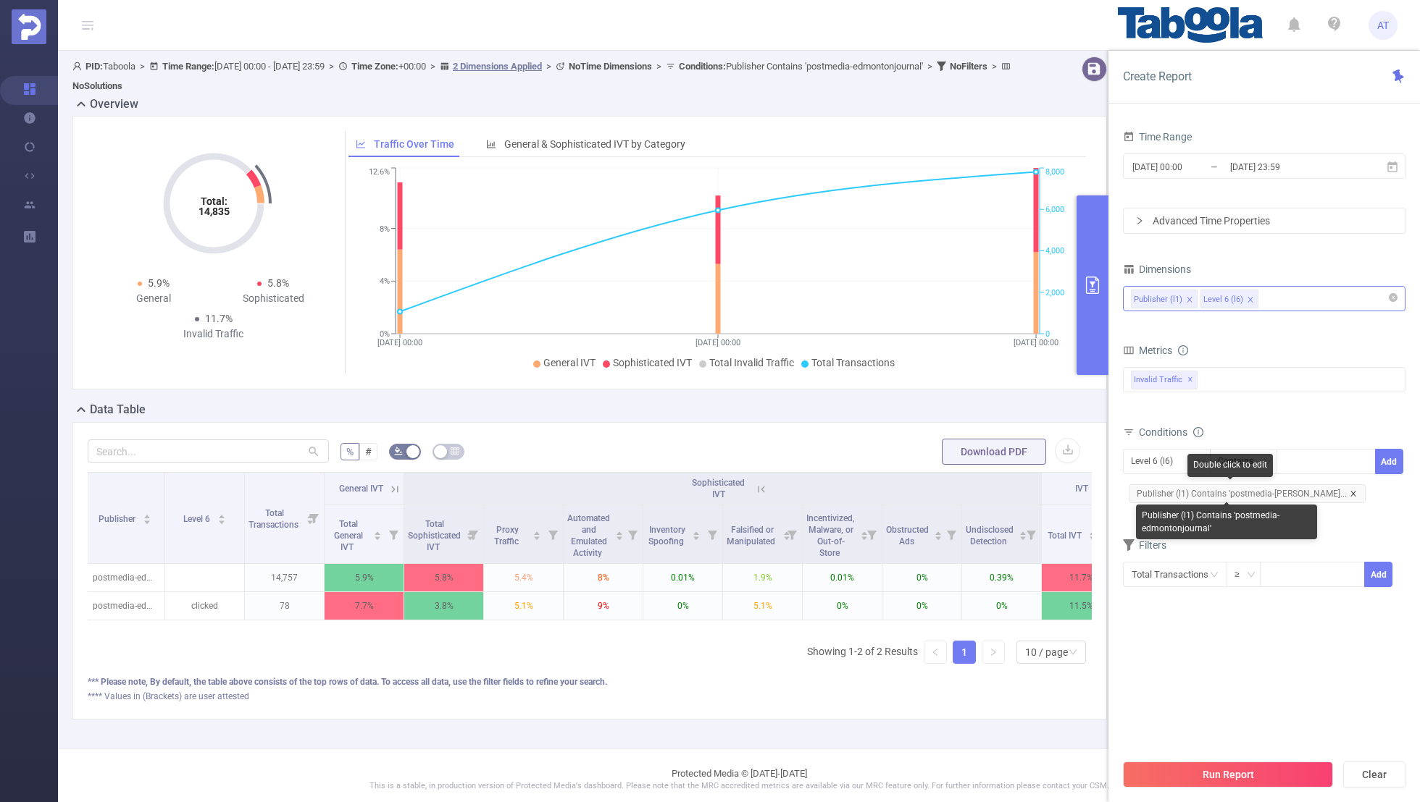
click at [1349, 491] on icon "icon: close" at bounding box center [1352, 493] width 7 height 7
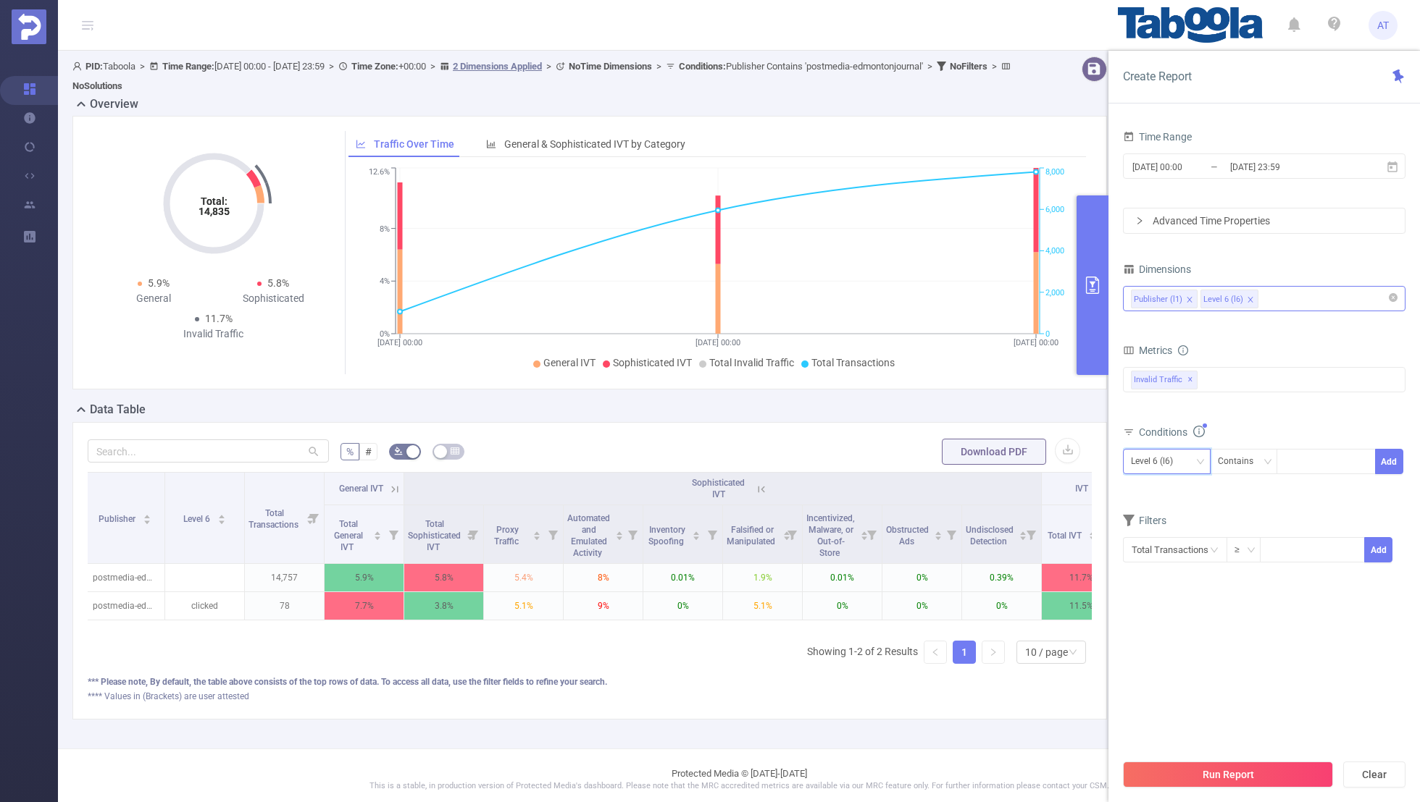
click at [1129, 460] on div "Level 6 (l6)" at bounding box center [1167, 461] width 88 height 25
click at [1152, 482] on li "Publisher (l1)" at bounding box center [1167, 489] width 88 height 23
click at [1301, 460] on div at bounding box center [1325, 462] width 83 height 24
paste input "embimedia-channel-jugandoonline"
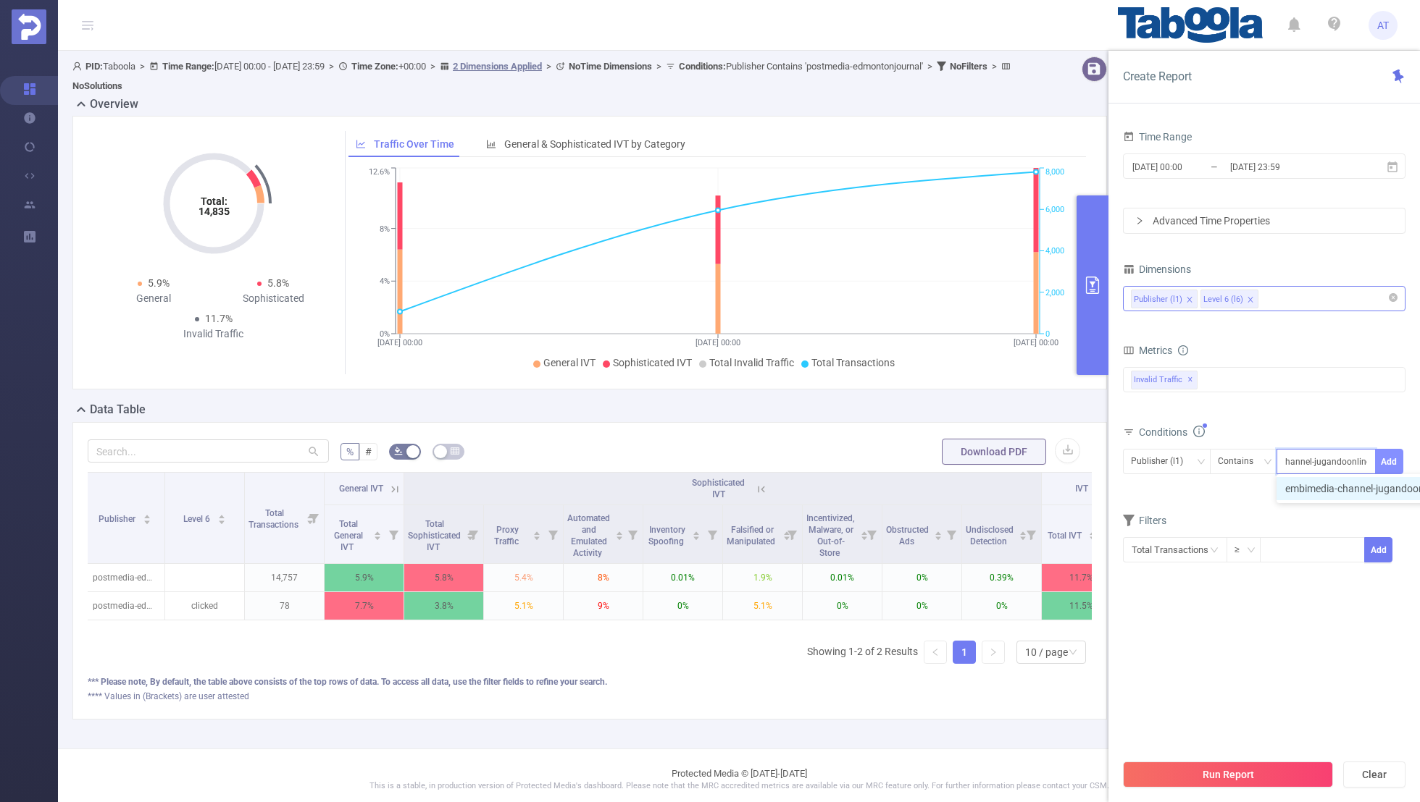
type input "embimedia-channel-jugandoonline"
click at [1400, 459] on button "Add" at bounding box center [1389, 461] width 28 height 25
click at [1255, 521] on form "Dimensions Publisher (l1) Level 6 (l6) Metrics bp_total bp_adult bp_arms bp_cri…" at bounding box center [1264, 432] width 282 height 347
click at [1193, 168] on input "[DATE] 00:00" at bounding box center [1189, 167] width 117 height 20
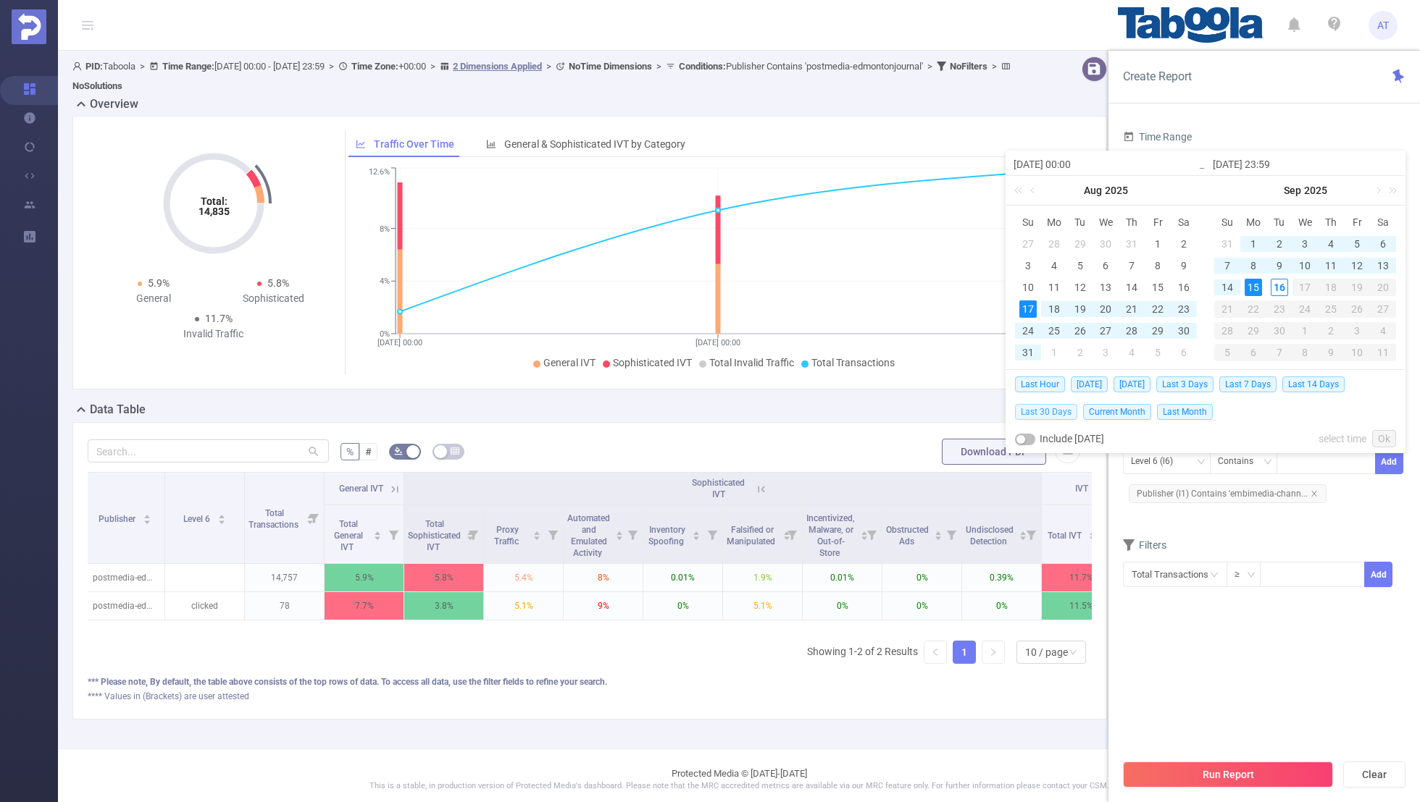
click at [1046, 413] on span "Last 30 Days" at bounding box center [1046, 412] width 62 height 16
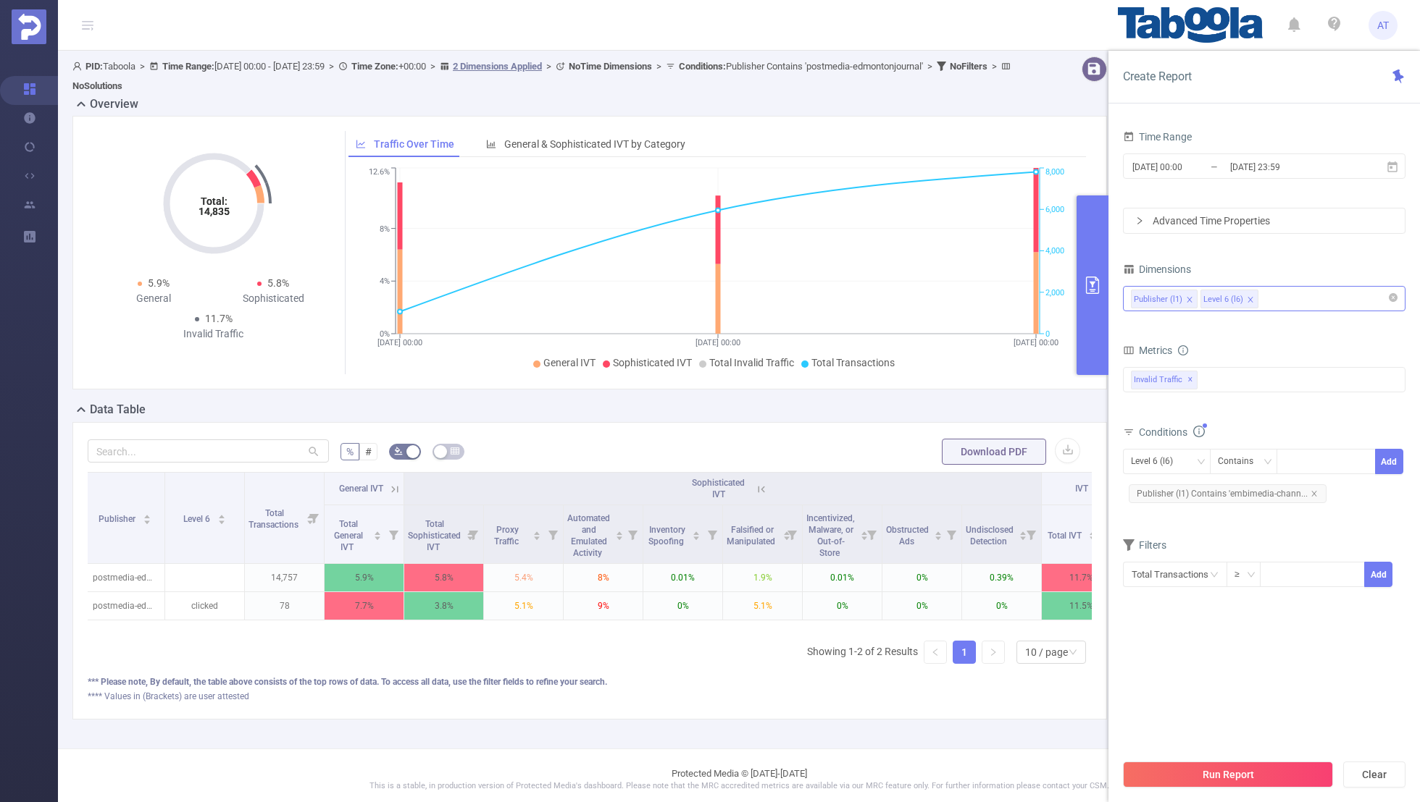
click at [1170, 676] on section "Time Range [DATE] 00:00 _ [DATE] 23:59 Advanced Time Properties Dimensions Publ…" at bounding box center [1264, 439] width 282 height 625
click at [1183, 768] on button "Run Report" at bounding box center [1228, 775] width 210 height 26
